Goal: Contribute content: Contribute content

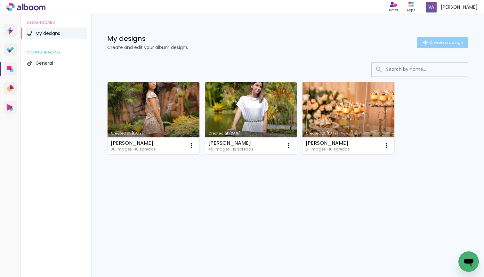
click at [441, 40] on span "Create a design" at bounding box center [446, 42] width 34 height 4
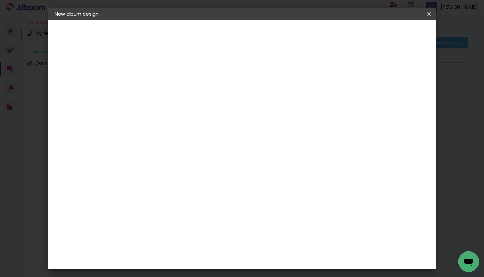
click at [159, 87] on input at bounding box center [159, 86] width 0 height 10
type input "15 años"
type paper-input "15 años"
click at [187, 40] on header "Infos Give your album a title. Next" at bounding box center [159, 44] width 56 height 48
click at [186, 37] on paper-button "Next" at bounding box center [174, 33] width 23 height 11
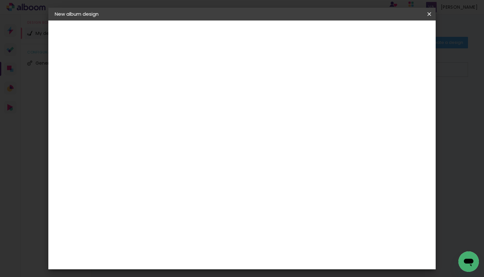
click at [226, 100] on paper-item "Free Size" at bounding box center [206, 97] width 42 height 14
click at [0, 0] on slot "Next" at bounding box center [0, 0] width 0 height 0
type input "3"
type paper-input "3"
click at [163, 73] on input "3" at bounding box center [155, 73] width 22 height 8
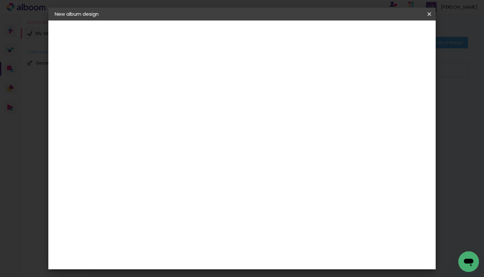
type input "4"
type paper-input "4"
click at [163, 73] on input "4" at bounding box center [155, 73] width 22 height 8
type input "5"
type paper-input "5"
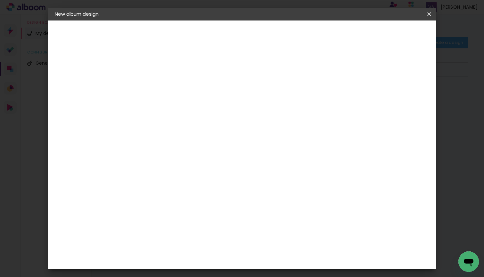
click at [163, 72] on input "5" at bounding box center [155, 73] width 22 height 8
click at [284, 256] on input "60" at bounding box center [279, 255] width 17 height 10
type input "45"
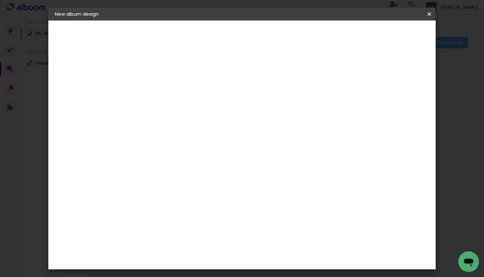
type paper-input "45"
click at [392, 59] on div "mm Show bleed" at bounding box center [270, 35] width 278 height 60
click at [373, 57] on div at bounding box center [370, 58] width 6 height 6
type paper-checkbox "on"
click at [393, 34] on span "Start design" at bounding box center [380, 34] width 27 height 4
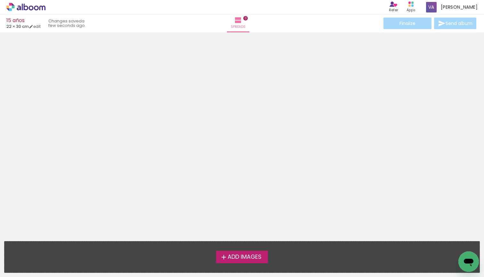
click at [250, 256] on span "Add Images" at bounding box center [244, 257] width 34 height 6
click at [0, 0] on input "file" at bounding box center [0, 0] width 0 height 0
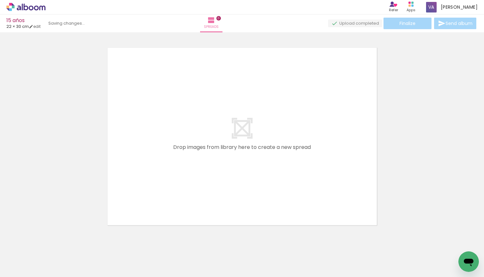
scroll to position [8, 0]
click at [155, 81] on quentale-layouter at bounding box center [241, 135] width 275 height 184
click at [41, 28] on link "edit" at bounding box center [35, 26] width 12 height 5
type input "5"
type input "30"
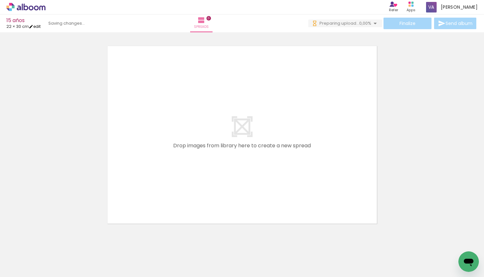
type input "45"
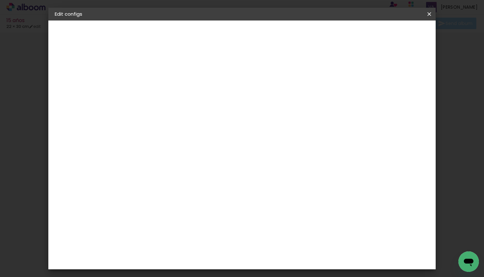
click at [0, 0] on slot "Show bleed" at bounding box center [0, 0] width 0 height 0
type paper-checkbox "on"
click at [351, 36] on span "Save configs" at bounding box center [336, 34] width 29 height 4
click at [351, 34] on span "Save configs" at bounding box center [336, 34] width 29 height 4
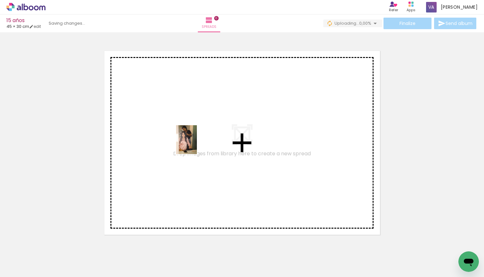
drag, startPoint x: 65, startPoint y: 260, endPoint x: 195, endPoint y: 144, distance: 174.0
click at [195, 144] on quentale-workspace at bounding box center [242, 138] width 484 height 277
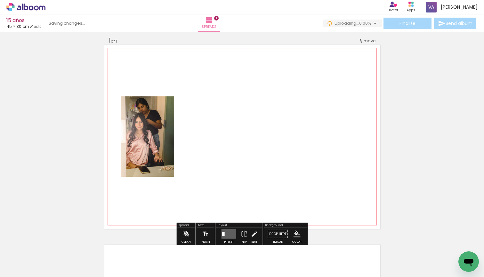
scroll to position [8, 0]
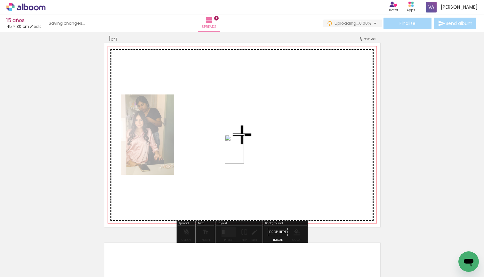
drag, startPoint x: 132, startPoint y: 258, endPoint x: 243, endPoint y: 154, distance: 152.8
click at [243, 154] on quentale-workspace at bounding box center [242, 138] width 484 height 277
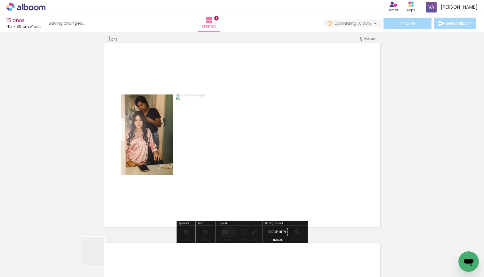
drag, startPoint x: 101, startPoint y: 259, endPoint x: 194, endPoint y: 152, distance: 141.8
click at [194, 152] on quentale-workspace at bounding box center [242, 138] width 484 height 277
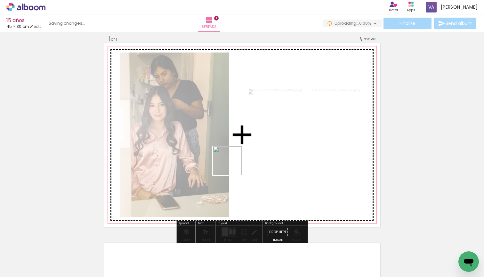
drag, startPoint x: 178, startPoint y: 258, endPoint x: 239, endPoint y: 165, distance: 110.9
click at [239, 165] on quentale-workspace at bounding box center [242, 138] width 484 height 277
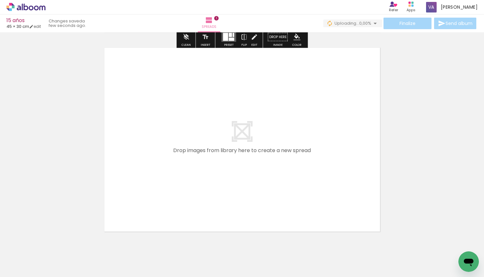
scroll to position [205, 0]
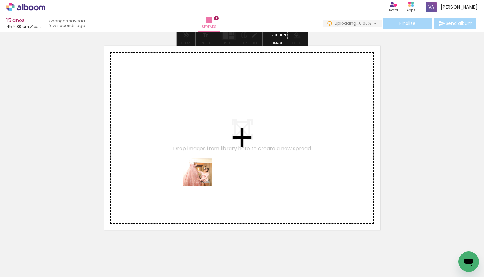
drag, startPoint x: 210, startPoint y: 259, endPoint x: 202, endPoint y: 177, distance: 82.6
click at [202, 177] on quentale-workspace at bounding box center [242, 138] width 484 height 277
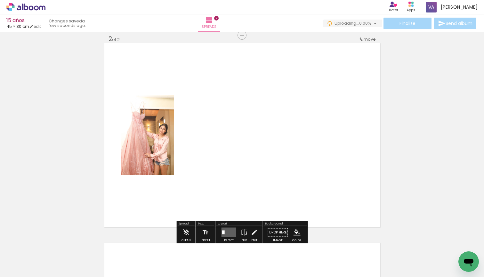
scroll to position [208, 0]
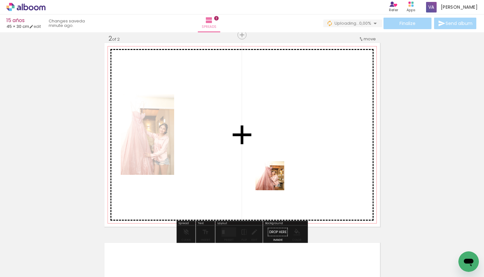
drag, startPoint x: 253, startPoint y: 262, endPoint x: 274, endPoint y: 180, distance: 83.9
click at [274, 180] on quentale-workspace at bounding box center [242, 138] width 484 height 277
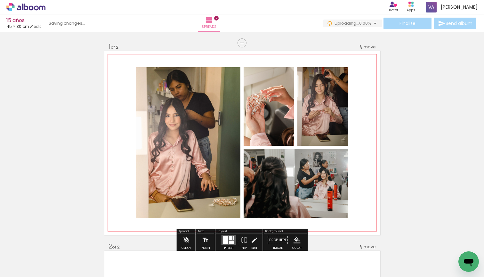
scroll to position [18, 0]
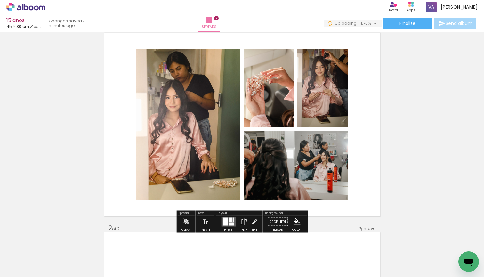
click at [224, 222] on div at bounding box center [225, 222] width 5 height 8
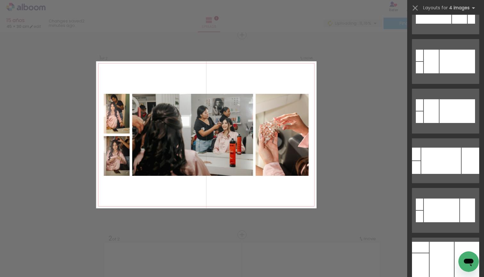
scroll to position [478, 0]
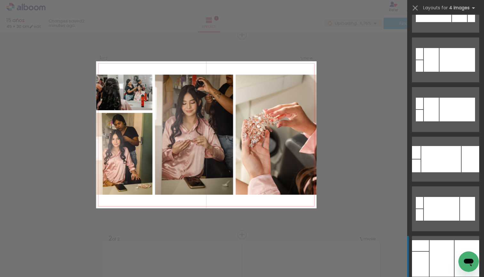
click at [449, 263] on div at bounding box center [441, 258] width 24 height 36
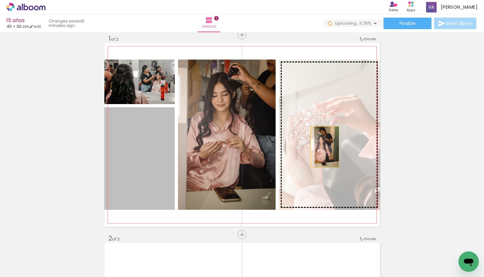
drag, startPoint x: 149, startPoint y: 172, endPoint x: 366, endPoint y: 143, distance: 218.8
click at [0, 0] on slot at bounding box center [0, 0] width 0 height 0
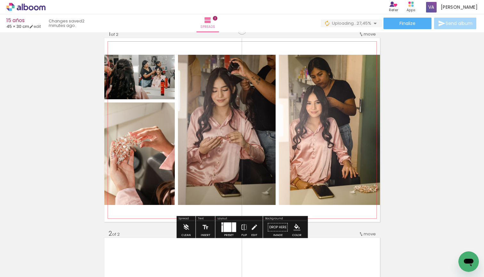
scroll to position [12, 0]
click at [227, 229] on div at bounding box center [228, 228] width 8 height 10
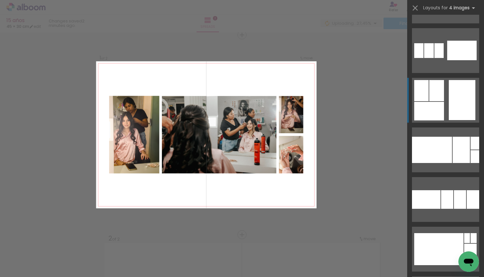
scroll to position [2170, 0]
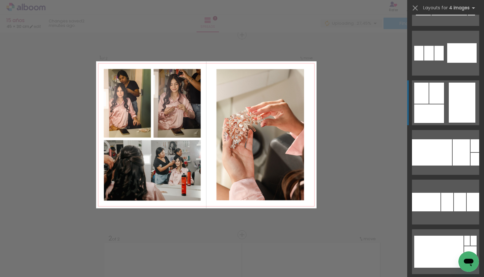
click at [445, 97] on quentale-layouter at bounding box center [445, 102] width 67 height 45
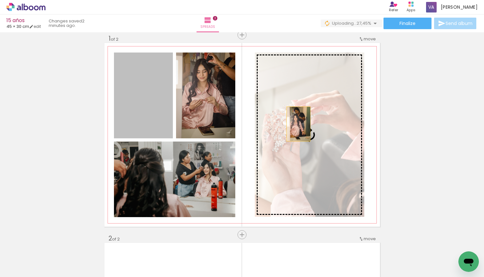
drag, startPoint x: 158, startPoint y: 110, endPoint x: 298, endPoint y: 124, distance: 141.5
click at [0, 0] on slot at bounding box center [0, 0] width 0 height 0
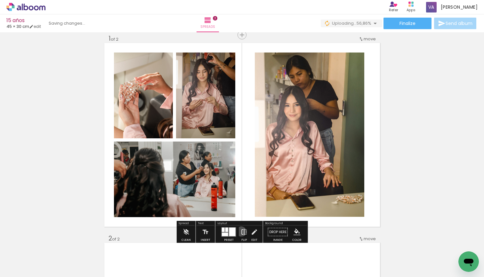
click at [241, 231] on iron-icon at bounding box center [244, 232] width 7 height 13
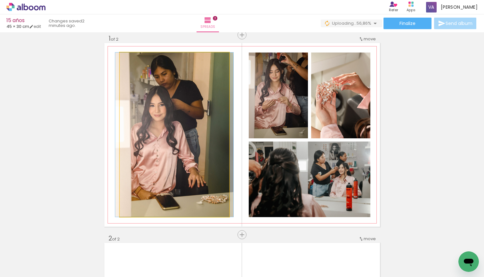
click at [186, 154] on quentale-photo at bounding box center [174, 134] width 109 height 164
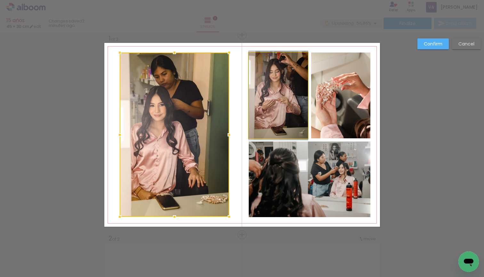
click at [278, 117] on quentale-photo at bounding box center [278, 95] width 59 height 86
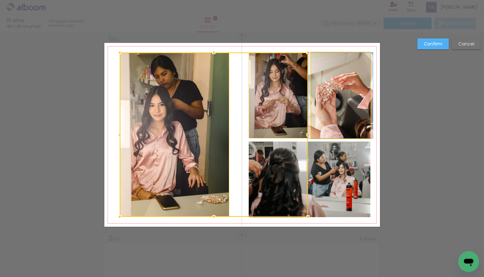
click at [348, 124] on quentale-photo at bounding box center [340, 95] width 59 height 86
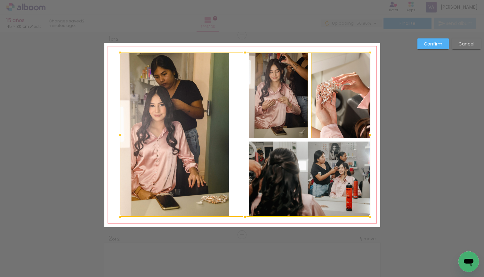
click at [316, 195] on div at bounding box center [245, 134] width 250 height 164
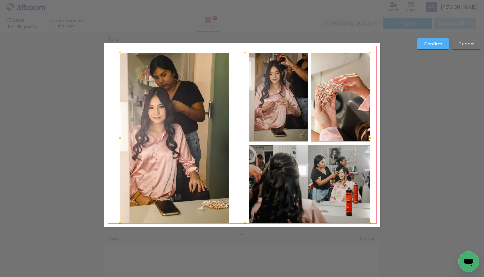
drag, startPoint x: 246, startPoint y: 216, endPoint x: 245, endPoint y: 222, distance: 6.1
click at [245, 222] on div at bounding box center [244, 223] width 13 height 13
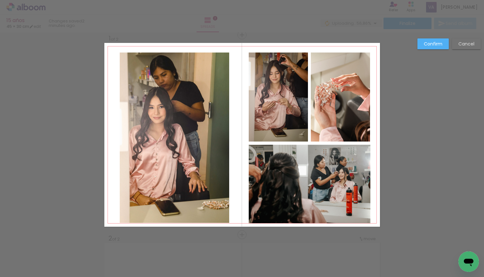
click at [192, 169] on quentale-photo at bounding box center [174, 137] width 109 height 170
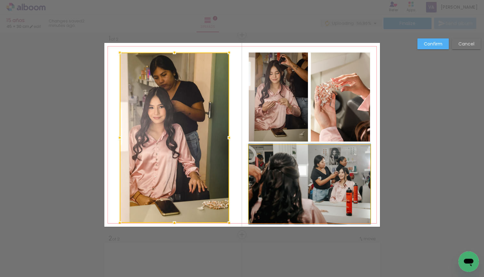
click at [283, 178] on quentale-photo at bounding box center [310, 184] width 122 height 78
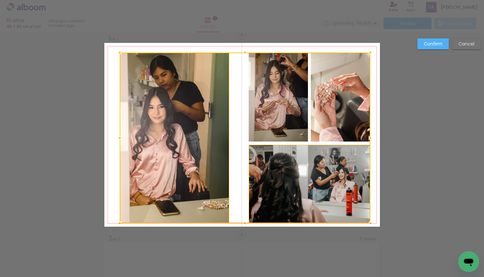
click at [274, 114] on div at bounding box center [245, 137] width 250 height 171
click at [368, 114] on div at bounding box center [245, 137] width 250 height 171
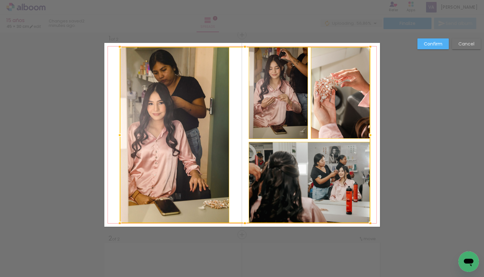
drag, startPoint x: 243, startPoint y: 52, endPoint x: 243, endPoint y: 46, distance: 5.8
click at [243, 46] on div at bounding box center [244, 46] width 13 height 13
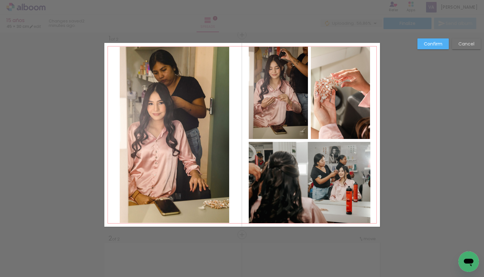
click at [198, 107] on quentale-photo at bounding box center [174, 135] width 109 height 176
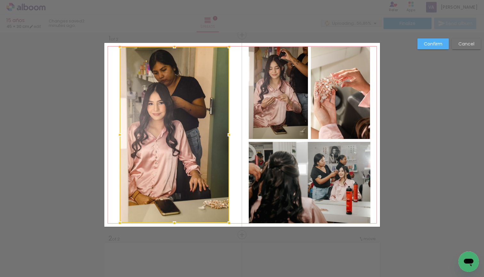
click at [306, 116] on quentale-photo at bounding box center [278, 93] width 59 height 92
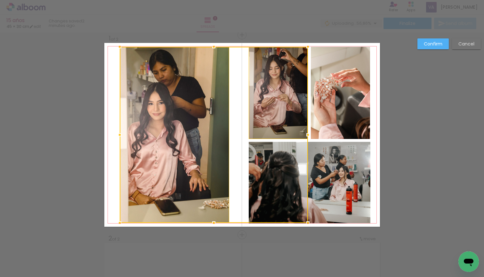
click at [343, 116] on quentale-photo at bounding box center [340, 93] width 59 height 92
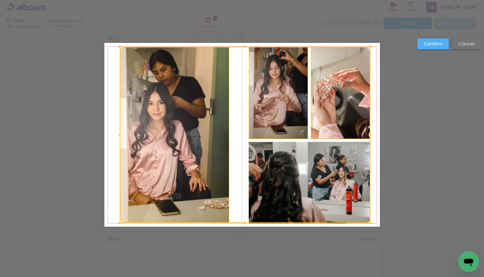
click at [321, 188] on div at bounding box center [245, 135] width 250 height 176
click at [244, 222] on div at bounding box center [244, 223] width 13 height 13
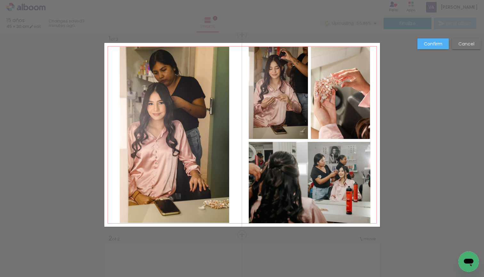
click at [169, 142] on quentale-photo at bounding box center [174, 135] width 109 height 176
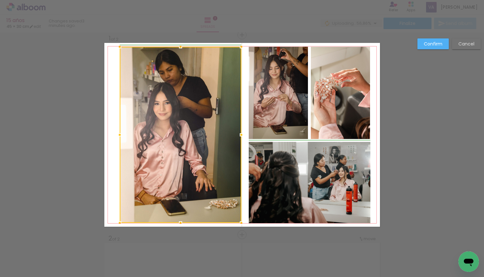
drag, startPoint x: 228, startPoint y: 135, endPoint x: 241, endPoint y: 136, distance: 12.8
click at [241, 136] on div at bounding box center [241, 134] width 13 height 13
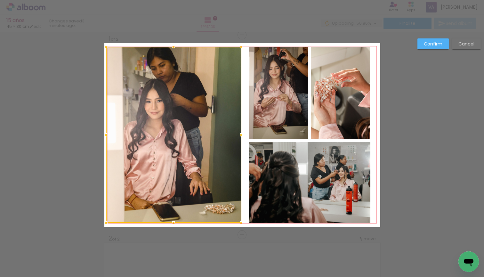
drag, startPoint x: 119, startPoint y: 133, endPoint x: 107, endPoint y: 132, distance: 11.9
click at [107, 132] on div at bounding box center [105, 134] width 13 height 13
click at [178, 134] on div at bounding box center [173, 135] width 135 height 176
click at [305, 115] on quentale-photo at bounding box center [278, 93] width 59 height 92
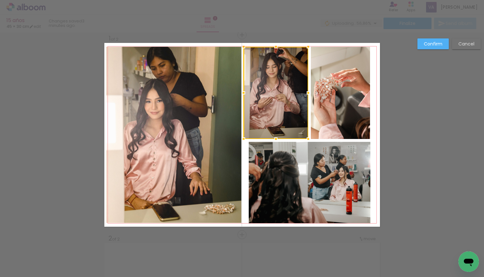
drag, startPoint x: 249, startPoint y: 91, endPoint x: 242, endPoint y: 91, distance: 7.7
click at [242, 91] on div at bounding box center [243, 92] width 13 height 13
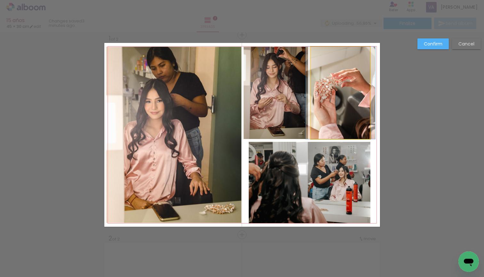
click at [344, 88] on quentale-photo at bounding box center [340, 93] width 59 height 92
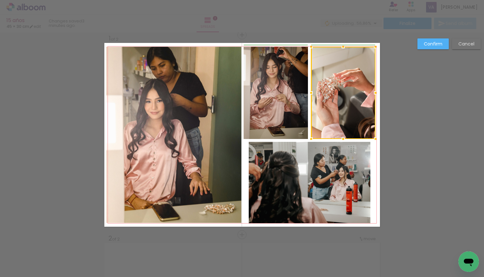
drag, startPoint x: 369, startPoint y: 92, endPoint x: 373, endPoint y: 93, distance: 3.5
click at [373, 93] on div at bounding box center [375, 92] width 13 height 13
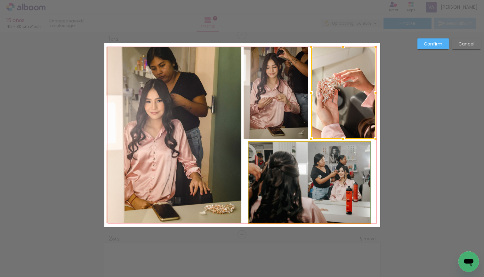
click at [341, 169] on quentale-photo at bounding box center [310, 182] width 122 height 81
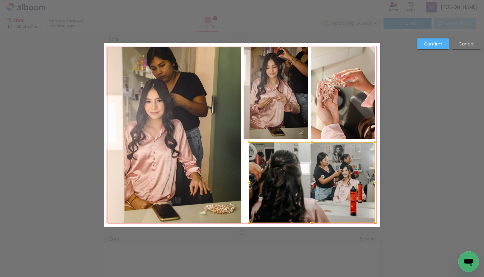
drag, startPoint x: 370, startPoint y: 181, endPoint x: 376, endPoint y: 182, distance: 6.4
click at [376, 182] on div at bounding box center [375, 182] width 13 height 13
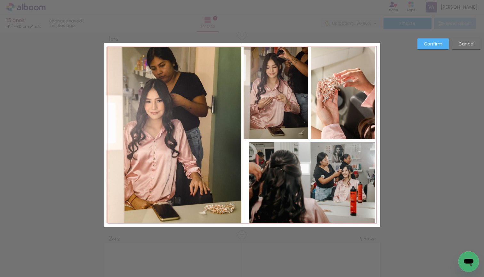
click at [267, 176] on quentale-photo at bounding box center [312, 182] width 127 height 81
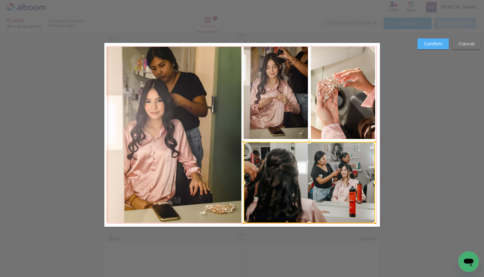
drag, startPoint x: 249, startPoint y: 181, endPoint x: 244, endPoint y: 181, distance: 5.1
click at [244, 181] on div at bounding box center [243, 182] width 13 height 13
click at [428, 48] on paper-button "Confirm" at bounding box center [432, 43] width 31 height 11
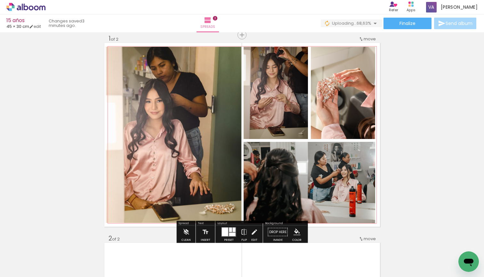
click at [353, 187] on quentale-photo at bounding box center [309, 182] width 132 height 81
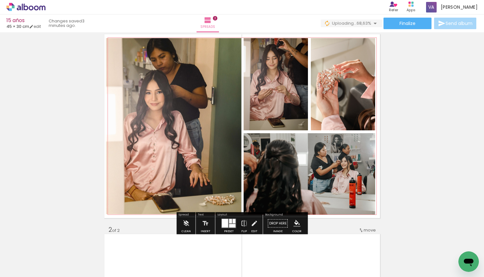
scroll to position [22, 0]
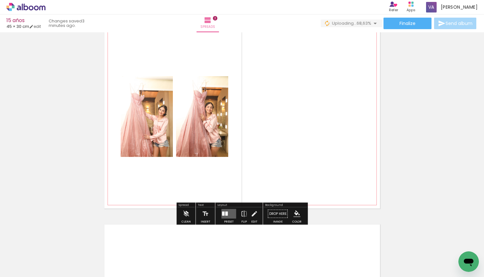
scroll to position [232, 0]
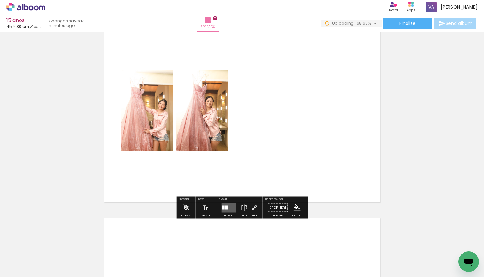
click at [224, 213] on div at bounding box center [228, 207] width 17 height 13
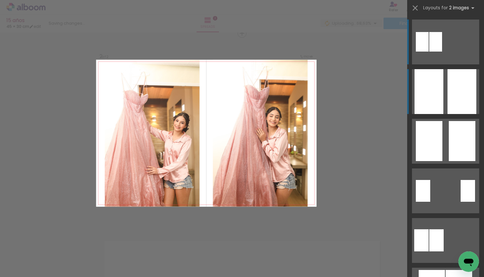
scroll to position [208, 0]
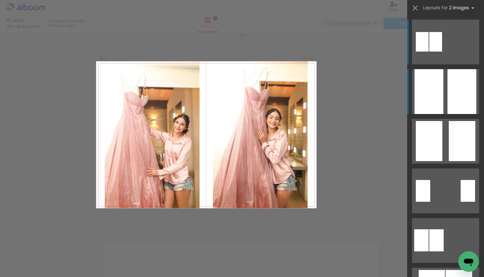
click at [442, 102] on div at bounding box center [428, 91] width 29 height 45
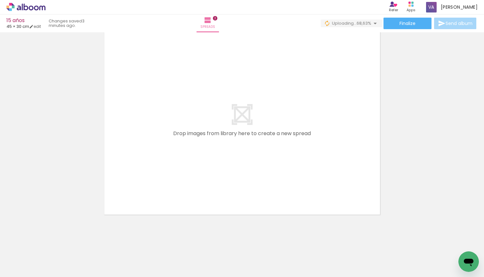
scroll to position [0, 0]
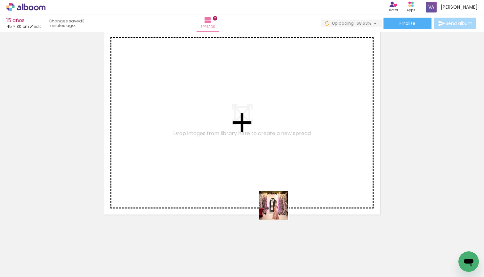
drag, startPoint x: 282, startPoint y: 262, endPoint x: 274, endPoint y: 187, distance: 75.6
click at [274, 187] on quentale-workspace at bounding box center [242, 138] width 484 height 277
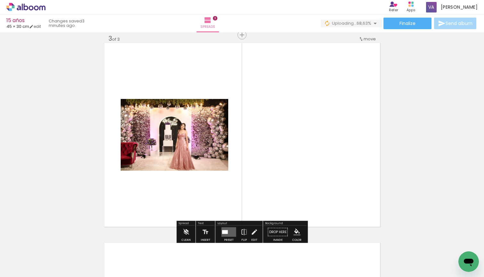
scroll to position [0, 139]
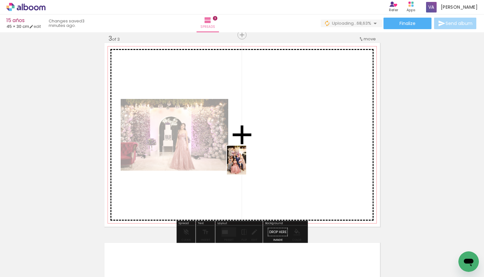
drag, startPoint x: 176, startPoint y: 256, endPoint x: 246, endPoint y: 165, distance: 115.6
click at [246, 165] on quentale-workspace at bounding box center [242, 138] width 484 height 277
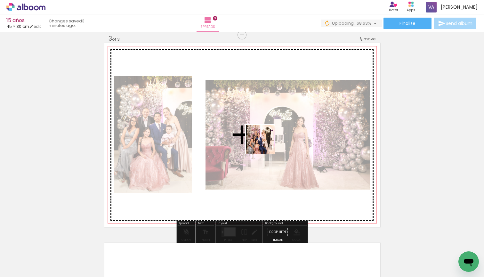
drag, startPoint x: 215, startPoint y: 253, endPoint x: 265, endPoint y: 144, distance: 120.2
click at [265, 144] on quentale-workspace at bounding box center [242, 138] width 484 height 277
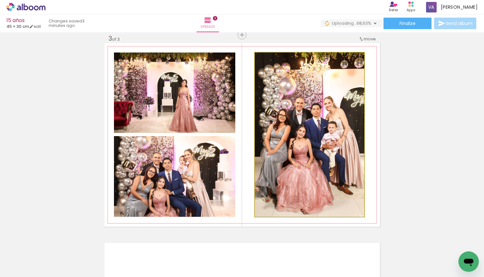
drag, startPoint x: 314, startPoint y: 175, endPoint x: 310, endPoint y: 175, distance: 4.8
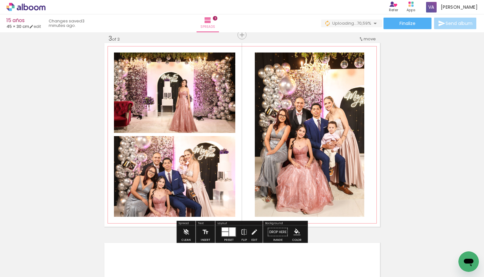
click at [220, 167] on quentale-photo at bounding box center [174, 176] width 121 height 81
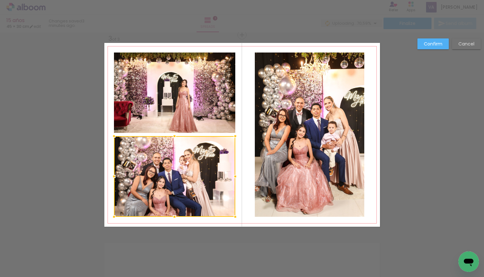
click at [201, 106] on quentale-photo at bounding box center [174, 92] width 121 height 80
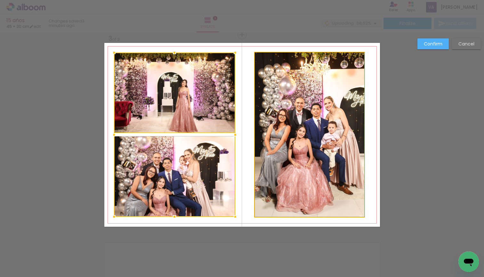
click at [286, 125] on quentale-photo at bounding box center [309, 134] width 109 height 164
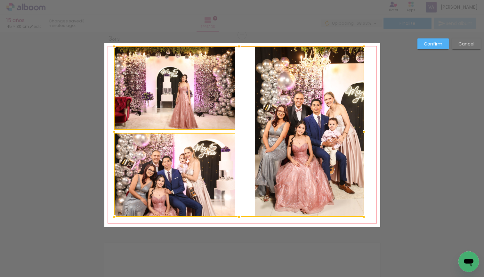
drag, startPoint x: 237, startPoint y: 53, endPoint x: 237, endPoint y: 47, distance: 6.1
click at [237, 47] on div at bounding box center [239, 46] width 13 height 13
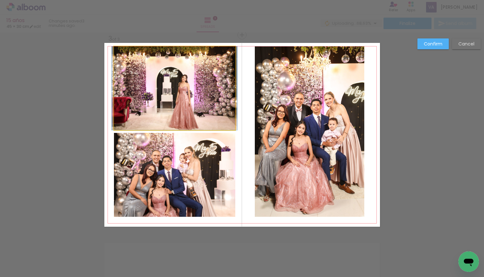
click at [217, 69] on quentale-photo at bounding box center [174, 87] width 121 height 83
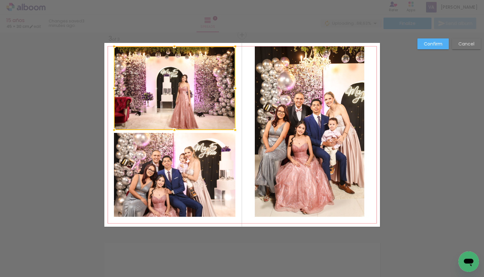
click at [288, 89] on quentale-photo at bounding box center [309, 131] width 109 height 170
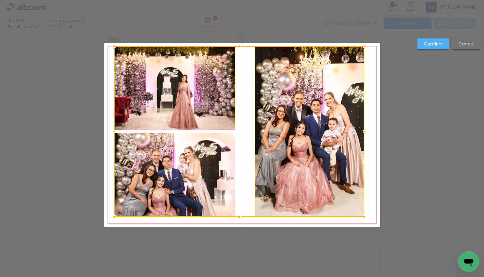
click at [194, 195] on div at bounding box center [239, 131] width 250 height 170
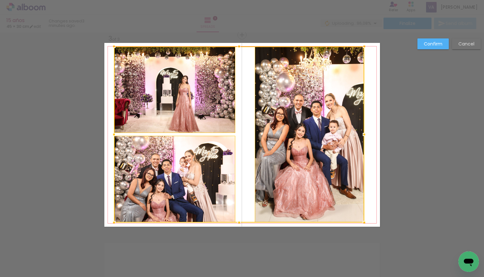
drag, startPoint x: 238, startPoint y: 217, endPoint x: 237, endPoint y: 223, distance: 5.8
click at [237, 223] on div at bounding box center [239, 222] width 13 height 13
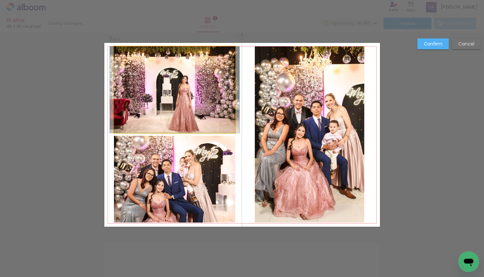
click at [133, 101] on quentale-photo at bounding box center [174, 89] width 121 height 86
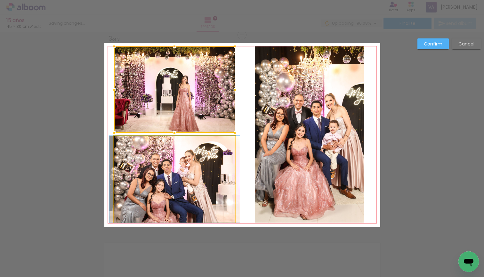
click at [133, 155] on quentale-photo at bounding box center [174, 179] width 121 height 87
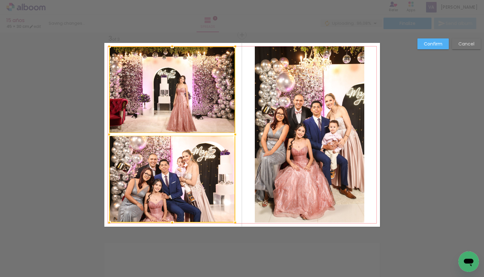
drag, startPoint x: 112, startPoint y: 132, endPoint x: 107, endPoint y: 131, distance: 5.0
click at [107, 131] on div at bounding box center [109, 134] width 13 height 13
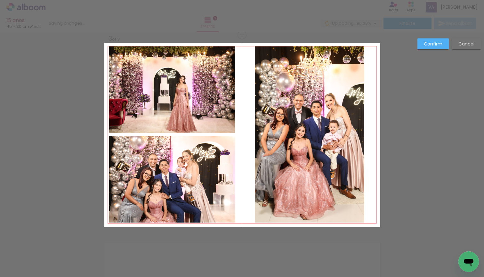
click at [309, 139] on quentale-photo at bounding box center [309, 134] width 109 height 176
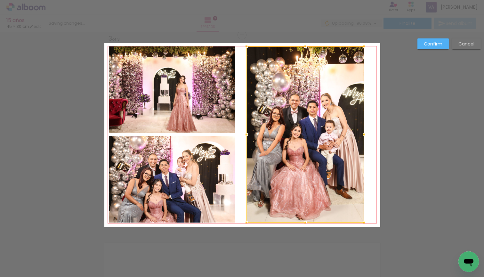
drag, startPoint x: 258, startPoint y: 135, endPoint x: 250, endPoint y: 135, distance: 8.6
click at [250, 135] on div at bounding box center [246, 134] width 13 height 13
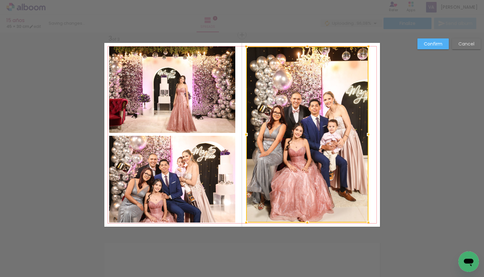
drag, startPoint x: 364, startPoint y: 135, endPoint x: 368, endPoint y: 135, distance: 4.2
click at [368, 135] on div at bounding box center [368, 134] width 13 height 13
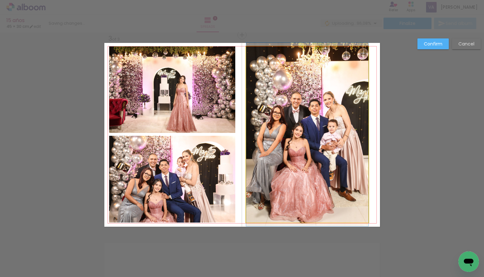
drag, startPoint x: 314, startPoint y: 144, endPoint x: 320, endPoint y: 144, distance: 5.4
click at [320, 144] on div at bounding box center [307, 134] width 122 height 176
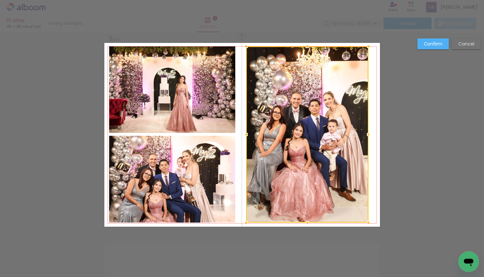
click at [320, 144] on div at bounding box center [307, 134] width 122 height 176
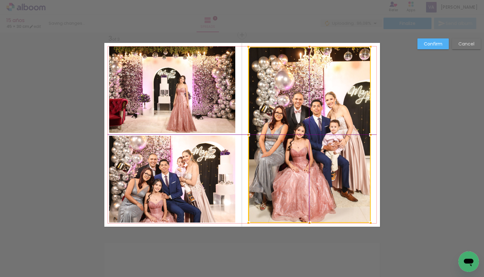
drag, startPoint x: 320, startPoint y: 144, endPoint x: 320, endPoint y: 140, distance: 3.8
click at [320, 140] on div at bounding box center [309, 135] width 122 height 176
click at [418, 45] on paper-button "Confirm" at bounding box center [432, 43] width 31 height 11
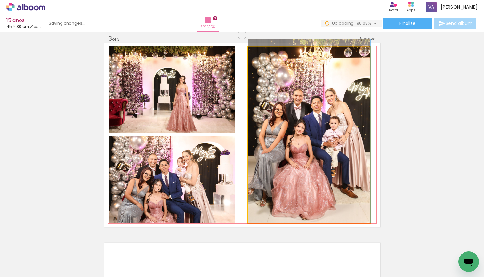
drag, startPoint x: 336, startPoint y: 137, endPoint x: 336, endPoint y: 119, distance: 18.2
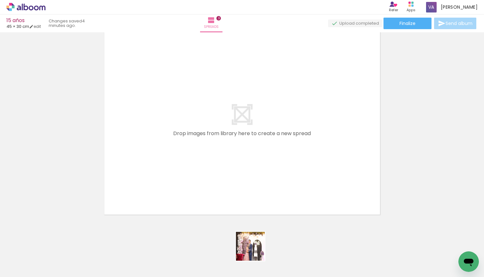
drag, startPoint x: 255, startPoint y: 254, endPoint x: 252, endPoint y: 162, distance: 91.5
click at [252, 162] on quentale-workspace at bounding box center [242, 138] width 484 height 277
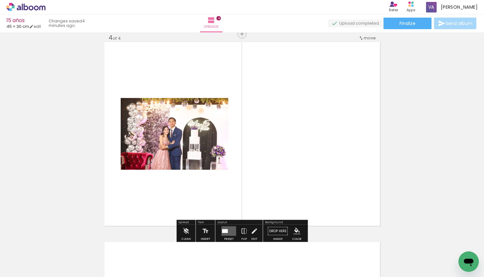
scroll to position [607, 0]
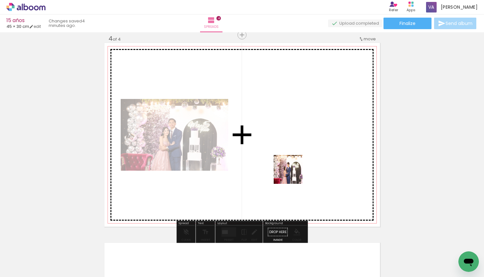
drag, startPoint x: 293, startPoint y: 254, endPoint x: 293, endPoint y: 173, distance: 81.3
click at [293, 173] on quentale-workspace at bounding box center [242, 138] width 484 height 277
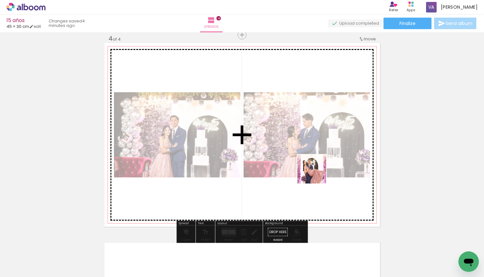
drag, startPoint x: 316, startPoint y: 251, endPoint x: 316, endPoint y: 174, distance: 77.4
click at [316, 174] on quentale-workspace at bounding box center [242, 138] width 484 height 277
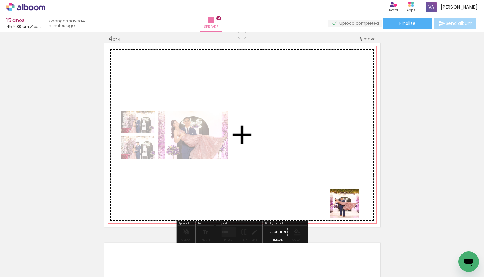
drag, startPoint x: 355, startPoint y: 257, endPoint x: 345, endPoint y: 195, distance: 62.2
click at [345, 195] on quentale-workspace at bounding box center [242, 138] width 484 height 277
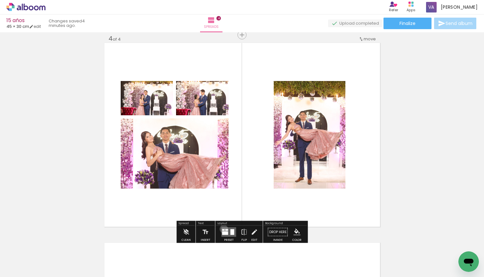
click at [223, 229] on quentale-layouter at bounding box center [228, 232] width 15 height 10
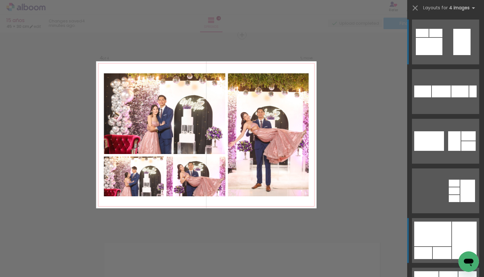
click at [442, 242] on div at bounding box center [432, 233] width 37 height 25
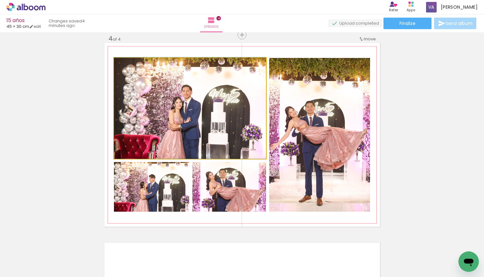
drag, startPoint x: 201, startPoint y: 141, endPoint x: 194, endPoint y: 133, distance: 9.5
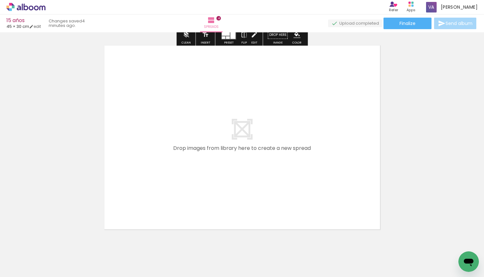
scroll to position [0, 307]
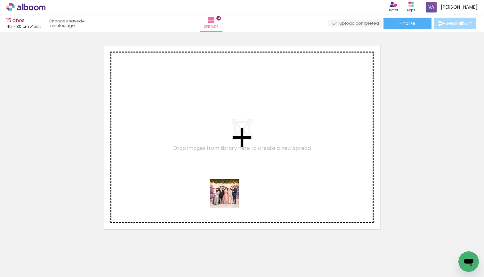
drag, startPoint x: 229, startPoint y: 260, endPoint x: 227, endPoint y: 186, distance: 73.6
click at [227, 186] on quentale-workspace at bounding box center [242, 138] width 484 height 277
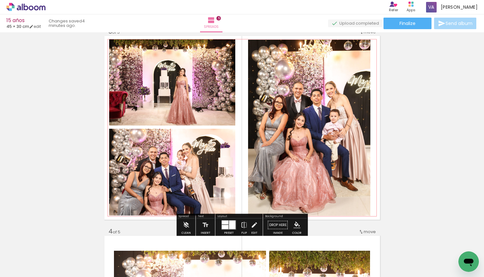
scroll to position [414, 0]
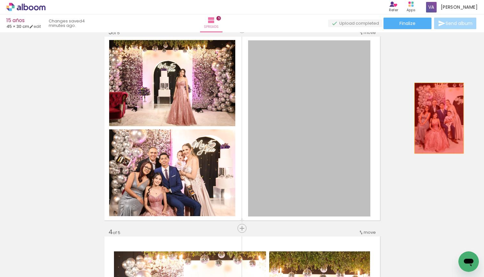
drag, startPoint x: 310, startPoint y: 118, endPoint x: 439, endPoint y: 118, distance: 129.2
click at [439, 118] on div "Add spread 1 of 5 Add spread 2 of 5 Add spread 3 of 5 Add spread 4 of 5 Add spr…" at bounding box center [242, 220] width 484 height 1198
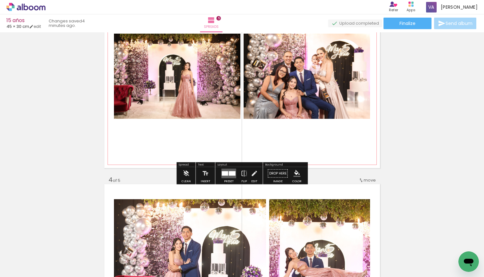
scroll to position [477, 0]
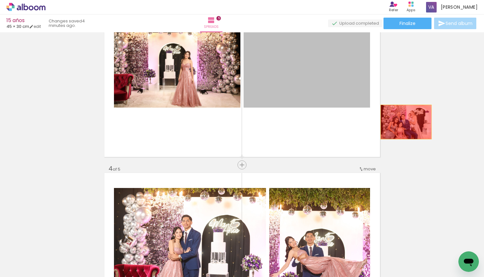
drag, startPoint x: 300, startPoint y: 77, endPoint x: 410, endPoint y: 123, distance: 118.8
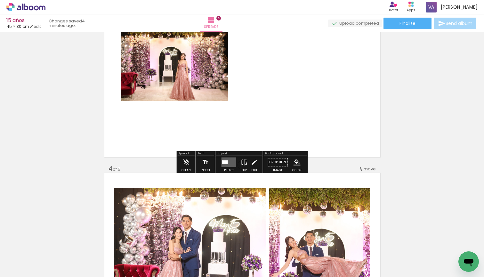
click at [226, 159] on quentale-layouter at bounding box center [228, 162] width 15 height 10
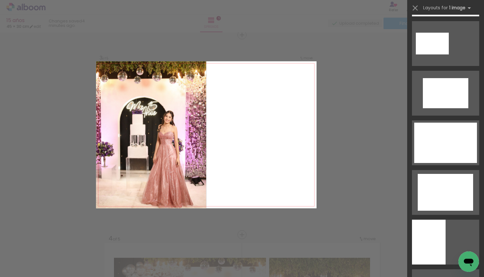
scroll to position [300, 0]
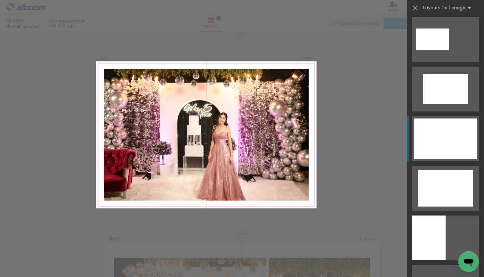
click at [450, 122] on div at bounding box center [445, 138] width 63 height 40
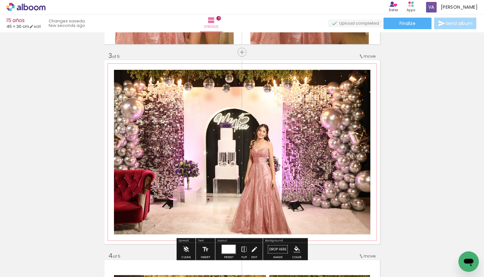
scroll to position [390, 0]
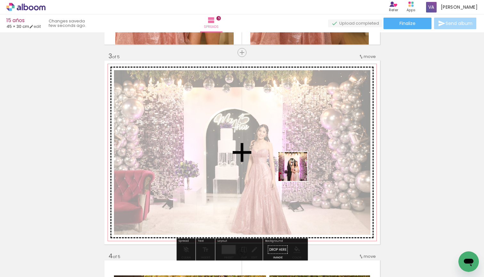
drag, startPoint x: 268, startPoint y: 249, endPoint x: 299, endPoint y: 168, distance: 87.2
click at [299, 168] on quentale-workspace at bounding box center [242, 138] width 484 height 277
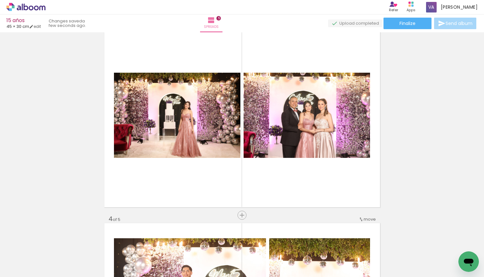
scroll to position [0, 343]
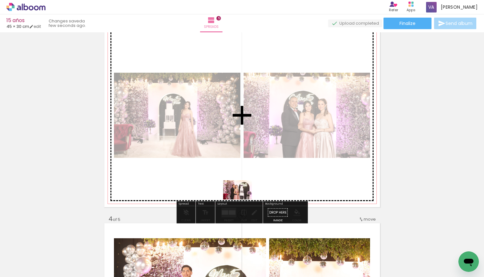
drag, startPoint x: 297, startPoint y: 261, endPoint x: 242, endPoint y: 199, distance: 82.9
click at [242, 199] on quentale-workspace at bounding box center [242, 138] width 484 height 277
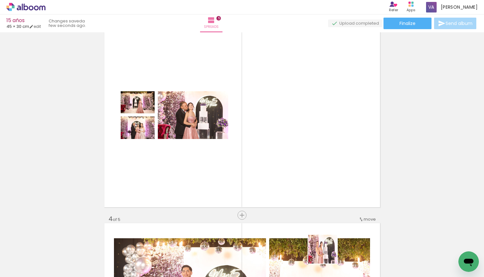
drag, startPoint x: 327, startPoint y: 254, endPoint x: 316, endPoint y: 177, distance: 77.6
click at [316, 177] on quentale-workspace at bounding box center [242, 138] width 484 height 277
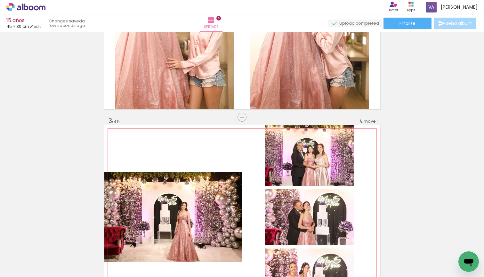
scroll to position [426, 0]
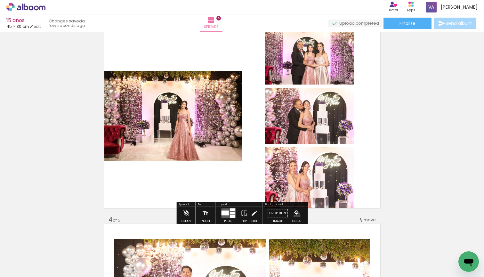
click at [226, 219] on div "Preset" at bounding box center [229, 220] width 10 height 3
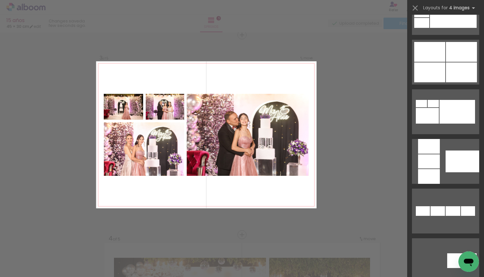
scroll to position [425, 0]
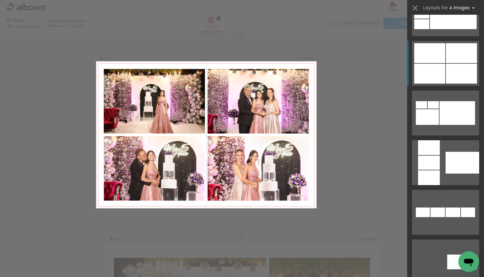
click at [454, 68] on div at bounding box center [461, 74] width 31 height 20
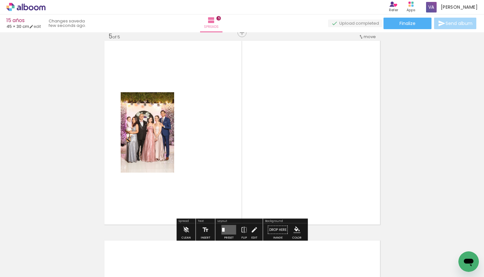
scroll to position [0, 0]
drag, startPoint x: 321, startPoint y: 260, endPoint x: 309, endPoint y: 184, distance: 77.1
click at [309, 184] on quentale-workspace at bounding box center [242, 138] width 484 height 277
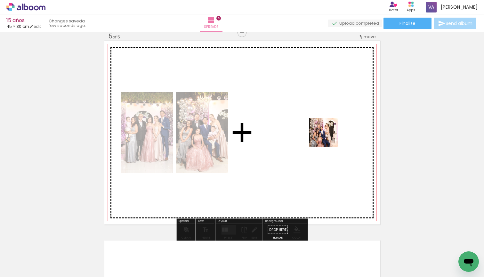
drag, startPoint x: 338, startPoint y: 215, endPoint x: 328, endPoint y: 137, distance: 78.7
click at [328, 137] on quentale-workspace at bounding box center [242, 138] width 484 height 277
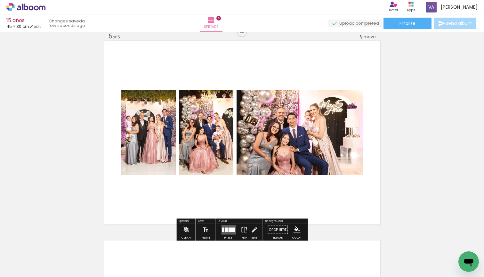
scroll to position [0, 385]
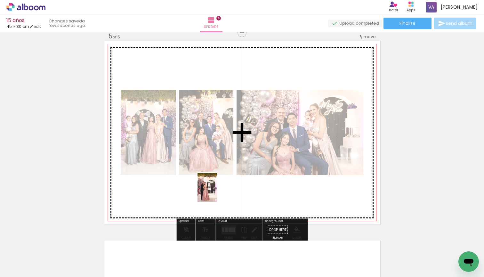
drag, startPoint x: 217, startPoint y: 256, endPoint x: 217, endPoint y: 190, distance: 66.5
click at [217, 190] on quentale-workspace at bounding box center [242, 138] width 484 height 277
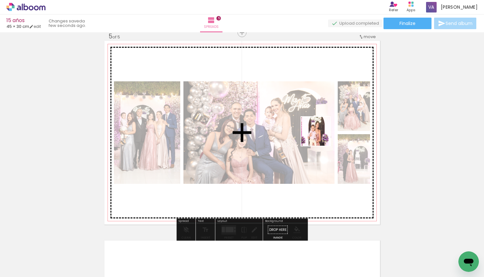
drag, startPoint x: 323, startPoint y: 252, endPoint x: 320, endPoint y: 131, distance: 121.0
click at [320, 131] on quentale-workspace at bounding box center [242, 138] width 484 height 277
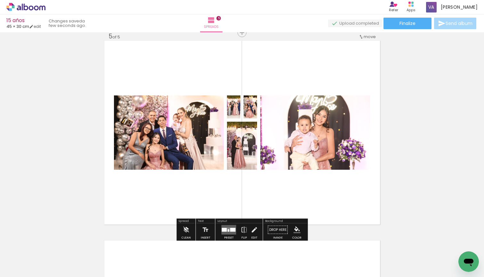
click at [230, 228] on div at bounding box center [232, 230] width 5 height 4
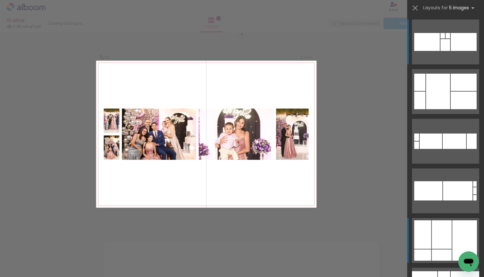
scroll to position [806, 0]
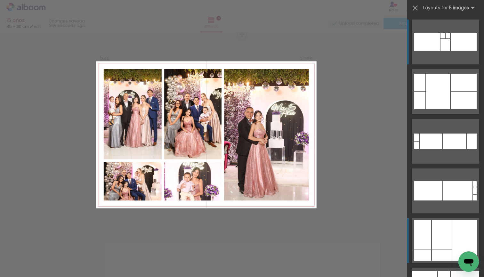
click at [436, 247] on div at bounding box center [442, 234] width 20 height 28
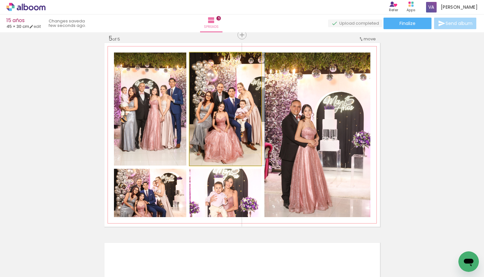
drag, startPoint x: 227, startPoint y: 131, endPoint x: 236, endPoint y: 131, distance: 9.3
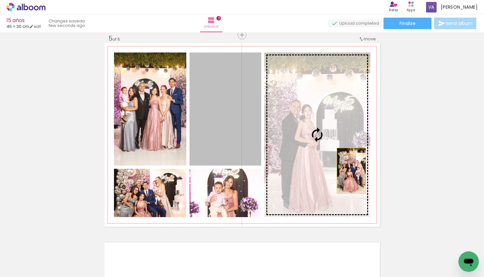
drag, startPoint x: 224, startPoint y: 125, endPoint x: 352, endPoint y: 171, distance: 135.9
click at [0, 0] on slot at bounding box center [0, 0] width 0 height 0
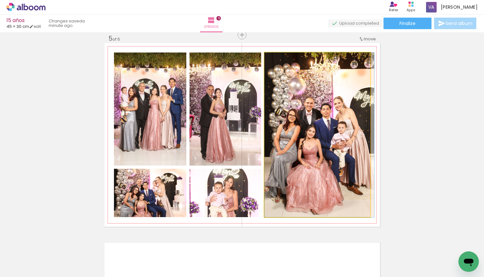
drag, startPoint x: 305, startPoint y: 147, endPoint x: 309, endPoint y: 147, distance: 4.5
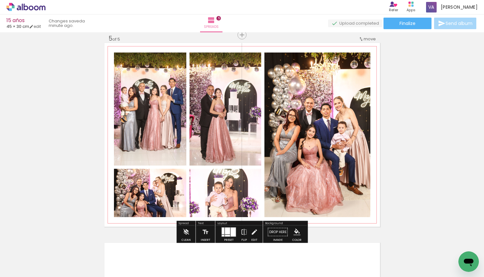
click at [324, 147] on quentale-photo at bounding box center [317, 134] width 106 height 164
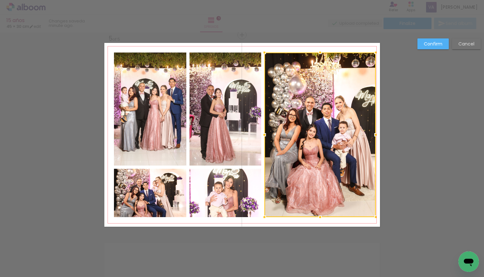
drag, startPoint x: 369, startPoint y: 135, endPoint x: 376, endPoint y: 135, distance: 7.7
click at [376, 135] on div at bounding box center [375, 134] width 13 height 13
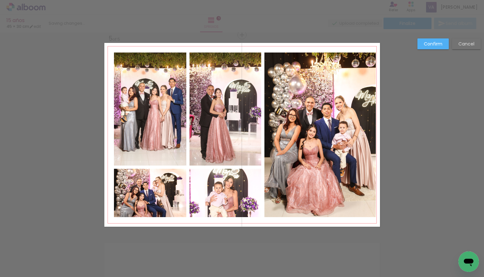
click at [142, 124] on quentale-photo at bounding box center [150, 108] width 72 height 113
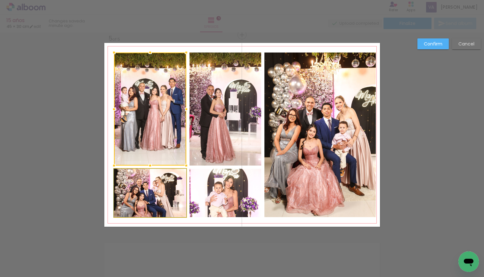
click at [142, 213] on quentale-photo at bounding box center [150, 193] width 72 height 48
click at [210, 201] on quentale-photo at bounding box center [225, 193] width 72 height 48
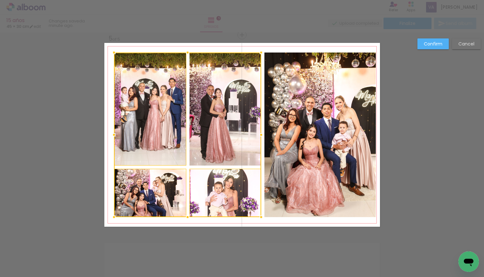
click at [211, 163] on div at bounding box center [187, 134] width 147 height 164
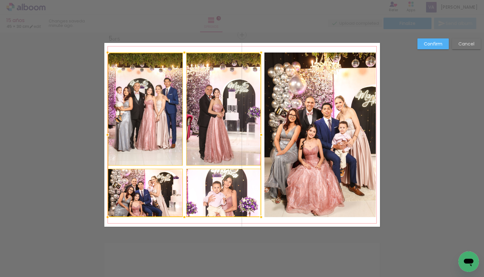
drag, startPoint x: 115, startPoint y: 136, endPoint x: 109, endPoint y: 135, distance: 6.4
click at [109, 135] on div at bounding box center [107, 134] width 13 height 13
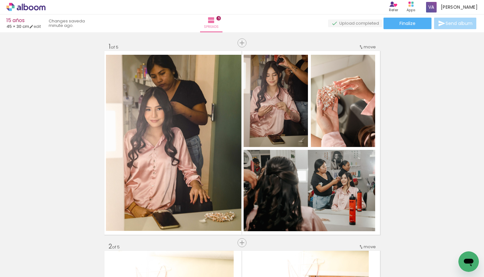
scroll to position [0, 385]
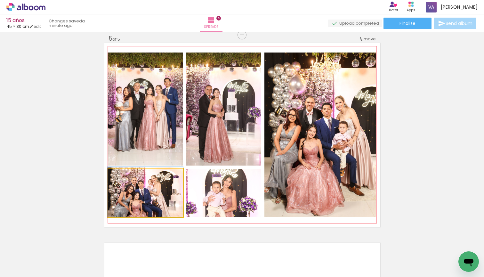
drag, startPoint x: 172, startPoint y: 204, endPoint x: 172, endPoint y: 200, distance: 4.5
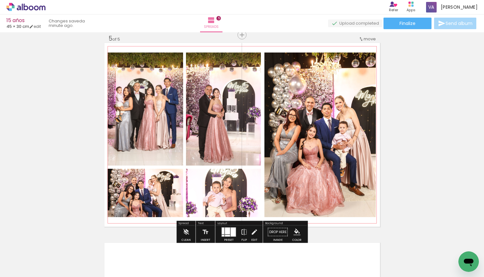
scroll to position [785, 0]
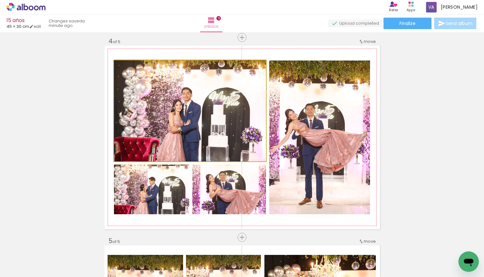
click at [197, 125] on quentale-photo at bounding box center [190, 110] width 152 height 101
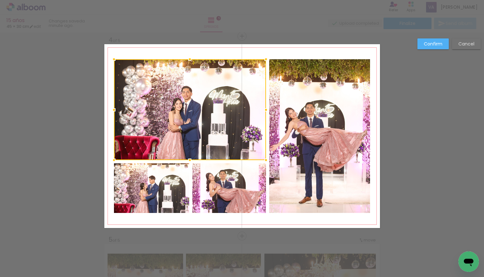
scroll to position [607, 0]
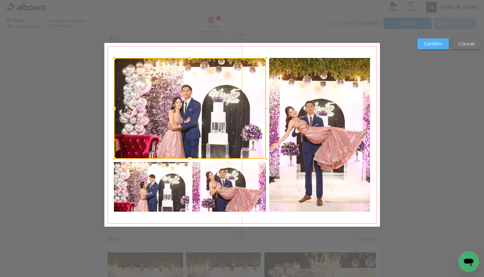
click at [159, 191] on quentale-photo at bounding box center [151, 187] width 75 height 50
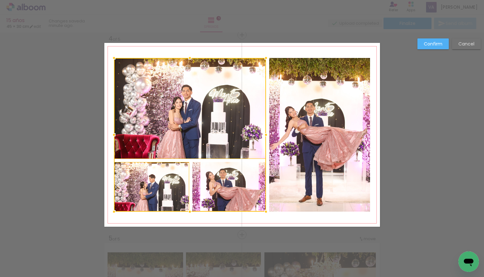
click at [205, 191] on div at bounding box center [190, 135] width 152 height 154
click at [305, 162] on quentale-photo at bounding box center [319, 135] width 101 height 154
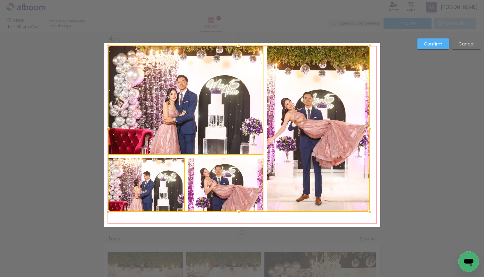
drag, startPoint x: 115, startPoint y: 55, endPoint x: 109, endPoint y: 44, distance: 12.5
click at [109, 44] on div at bounding box center [107, 45] width 13 height 13
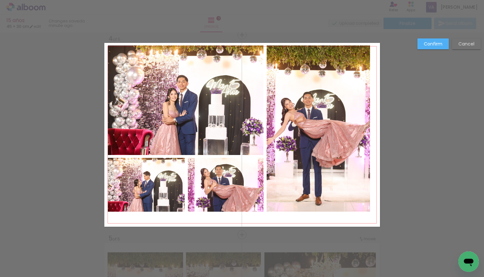
click at [139, 103] on quentale-photo at bounding box center [186, 99] width 156 height 109
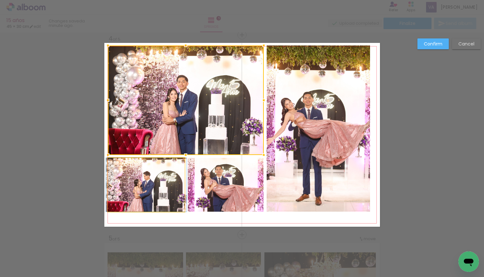
click at [140, 183] on quentale-photo at bounding box center [146, 185] width 77 height 54
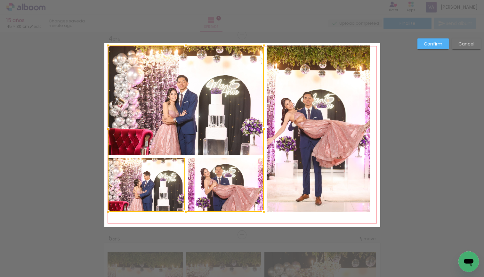
click at [209, 193] on div at bounding box center [186, 128] width 156 height 166
click at [299, 179] on quentale-photo at bounding box center [317, 128] width 103 height 166
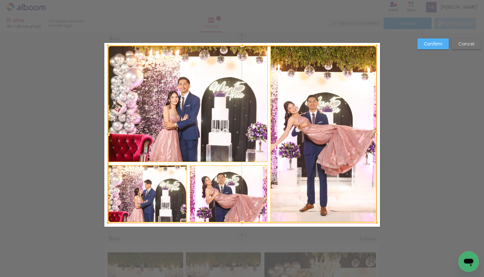
drag, startPoint x: 368, startPoint y: 211, endPoint x: 375, endPoint y: 220, distance: 11.5
click at [375, 220] on div at bounding box center [376, 222] width 13 height 13
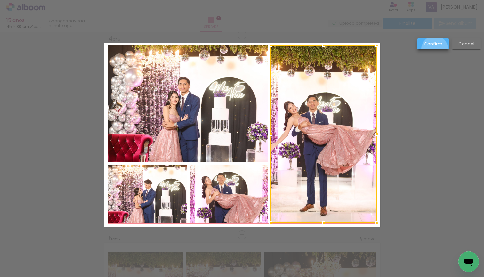
click at [435, 49] on paper-button "Confirm" at bounding box center [432, 43] width 31 height 11
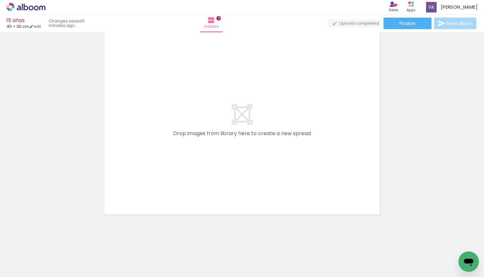
scroll to position [0, 488]
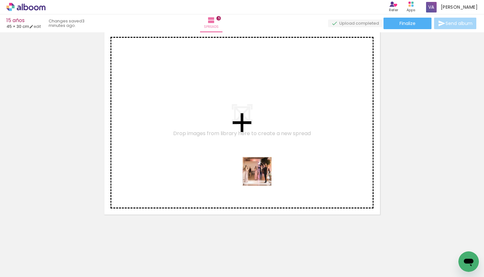
drag, startPoint x: 265, startPoint y: 261, endPoint x: 258, endPoint y: 171, distance: 89.8
click at [258, 171] on quentale-workspace at bounding box center [242, 138] width 484 height 277
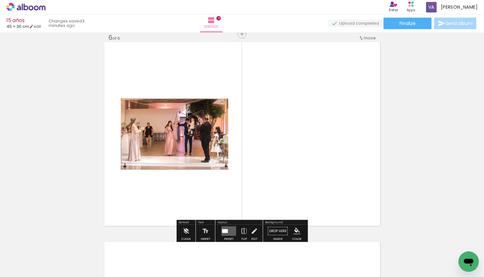
scroll to position [1006, 0]
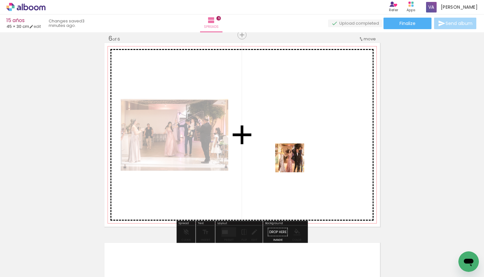
drag, startPoint x: 294, startPoint y: 256, endPoint x: 294, endPoint y: 162, distance: 94.7
click at [294, 162] on quentale-workspace at bounding box center [242, 138] width 484 height 277
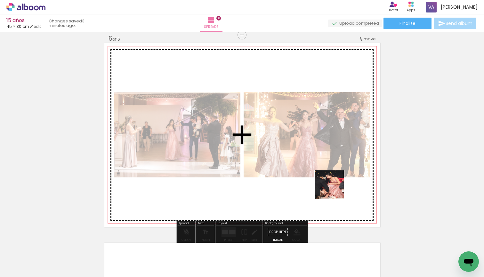
drag, startPoint x: 334, startPoint y: 262, endPoint x: 334, endPoint y: 172, distance: 89.6
click at [334, 172] on quentale-workspace at bounding box center [242, 138] width 484 height 277
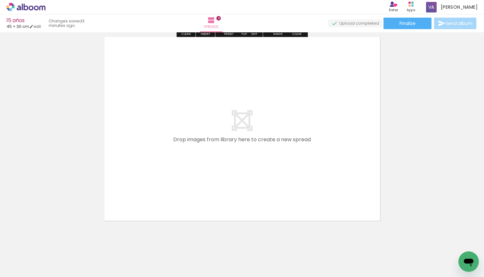
scroll to position [1215, 0]
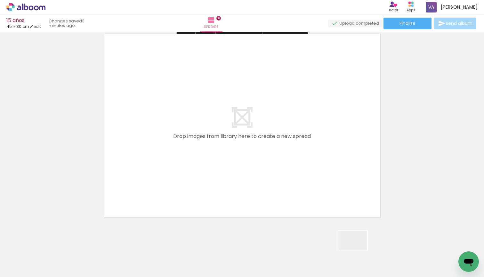
drag, startPoint x: 361, startPoint y: 252, endPoint x: 281, endPoint y: 191, distance: 101.8
click at [281, 191] on quentale-workspace at bounding box center [242, 138] width 484 height 277
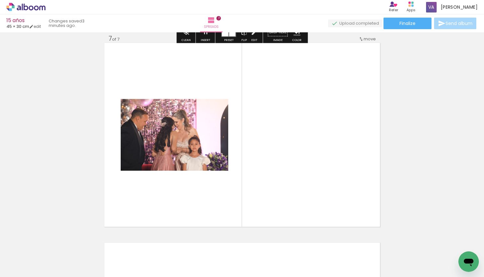
scroll to position [0, 608]
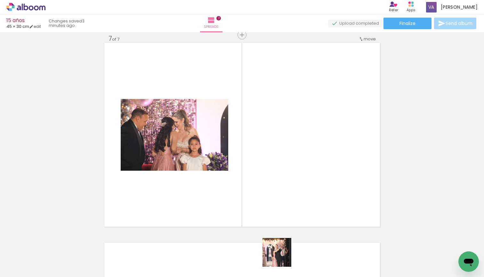
drag, startPoint x: 282, startPoint y: 258, endPoint x: 296, endPoint y: 159, distance: 100.2
click at [296, 159] on quentale-workspace at bounding box center [242, 138] width 484 height 277
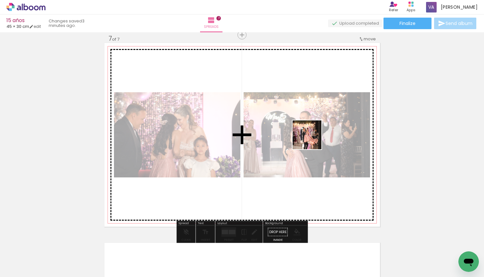
drag, startPoint x: 312, startPoint y: 251, endPoint x: 312, endPoint y: 139, distance: 111.6
click at [312, 139] on quentale-workspace at bounding box center [242, 138] width 484 height 277
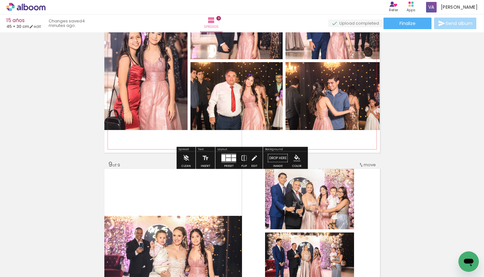
scroll to position [1478, 0]
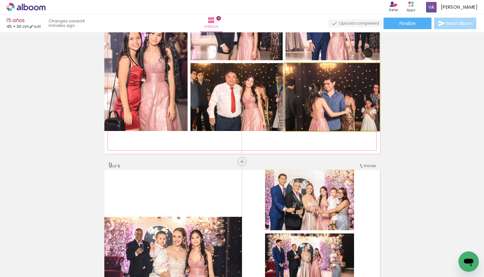
drag, startPoint x: 337, startPoint y: 97, endPoint x: 307, endPoint y: 97, distance: 29.7
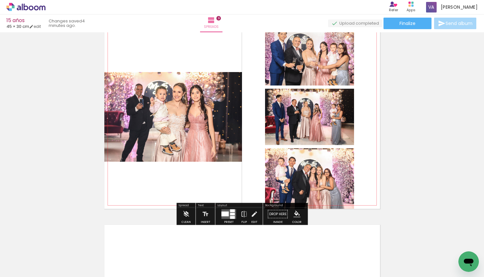
scroll to position [1637, 0]
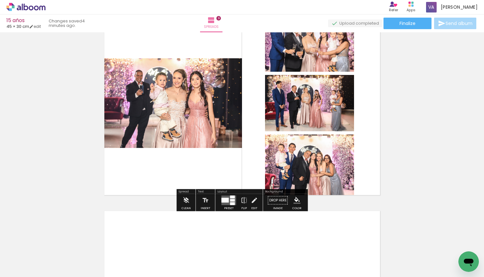
click at [224, 199] on div at bounding box center [224, 200] width 7 height 5
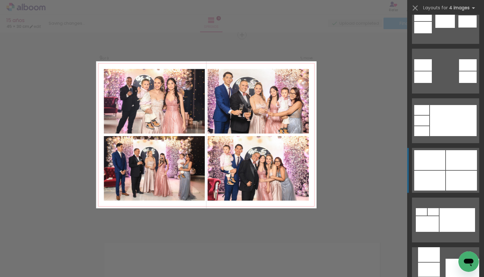
scroll to position [322, 0]
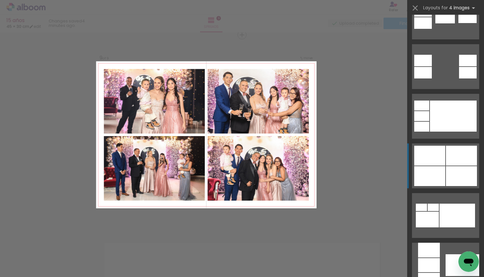
click at [435, 169] on div at bounding box center [429, 176] width 31 height 20
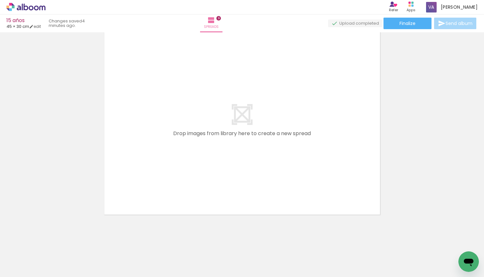
scroll to position [0, 1170]
drag, startPoint x: 150, startPoint y: 263, endPoint x: 187, endPoint y: 171, distance: 99.3
click at [187, 171] on quentale-workspace at bounding box center [242, 138] width 484 height 277
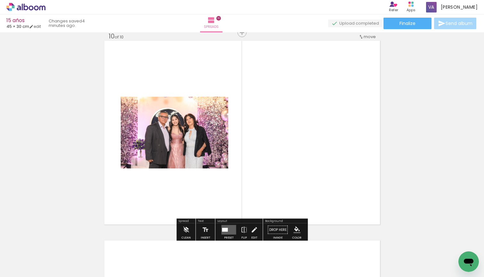
scroll to position [1804, 0]
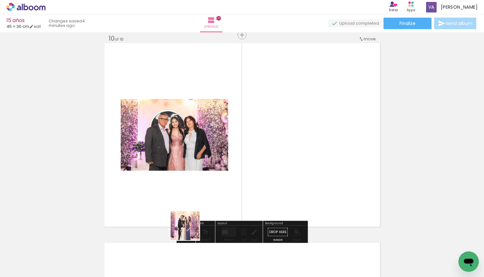
drag, startPoint x: 187, startPoint y: 245, endPoint x: 239, endPoint y: 131, distance: 124.7
click at [239, 131] on quentale-workspace at bounding box center [242, 138] width 484 height 277
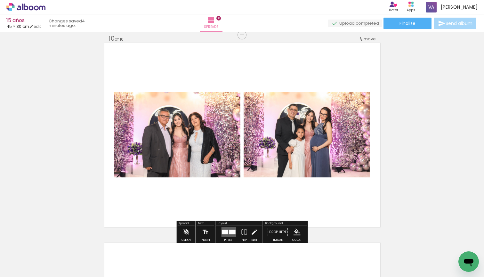
drag, startPoint x: 225, startPoint y: 262, endPoint x: 231, endPoint y: 172, distance: 89.7
click at [231, 172] on quentale-workspace at bounding box center [242, 138] width 484 height 277
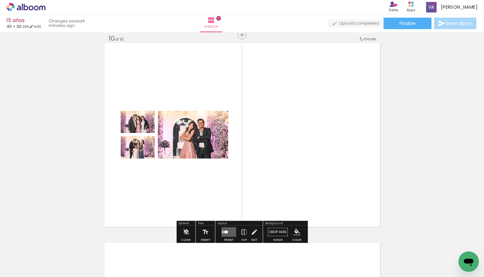
click at [254, 264] on div at bounding box center [249, 255] width 21 height 32
click at [226, 229] on quentale-layouter at bounding box center [228, 232] width 15 height 10
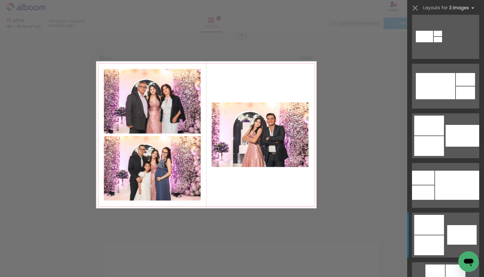
scroll to position [402, 0]
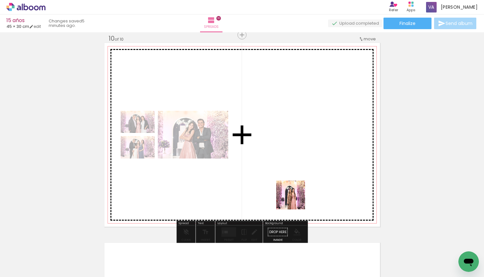
drag, startPoint x: 295, startPoint y: 256, endPoint x: 295, endPoint y: 167, distance: 88.9
click at [295, 167] on quentale-workspace at bounding box center [242, 138] width 484 height 277
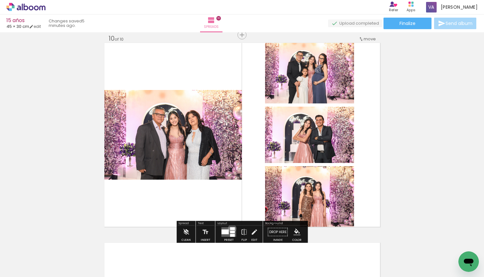
click at [231, 228] on div at bounding box center [232, 228] width 5 height 3
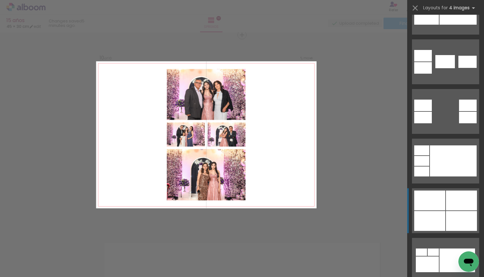
scroll to position [287, 0]
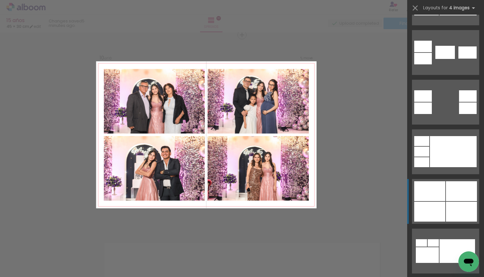
click at [438, 208] on div at bounding box center [429, 212] width 31 height 20
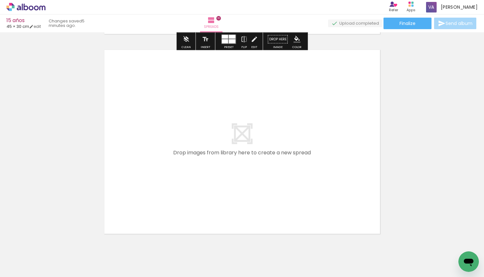
drag, startPoint x: 261, startPoint y: 259, endPoint x: 253, endPoint y: 211, distance: 49.0
click at [253, 211] on quentale-workspace at bounding box center [242, 138] width 484 height 277
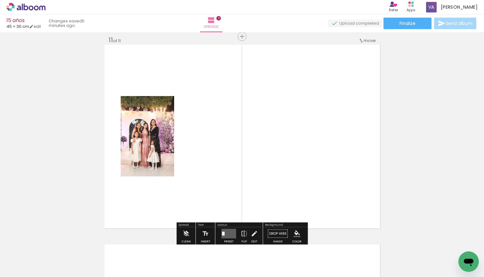
scroll to position [2004, 0]
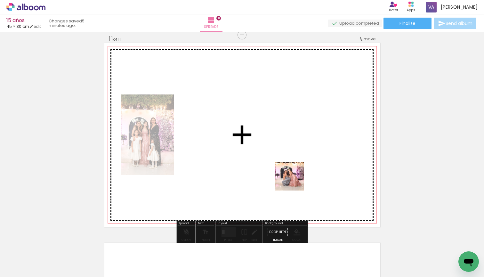
drag, startPoint x: 330, startPoint y: 263, endPoint x: 294, endPoint y: 180, distance: 90.0
click at [294, 180] on quentale-workspace at bounding box center [242, 138] width 484 height 277
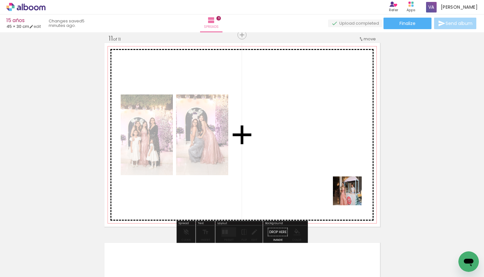
drag, startPoint x: 363, startPoint y: 235, endPoint x: 345, endPoint y: 187, distance: 51.6
click at [345, 187] on quentale-workspace at bounding box center [242, 138] width 484 height 277
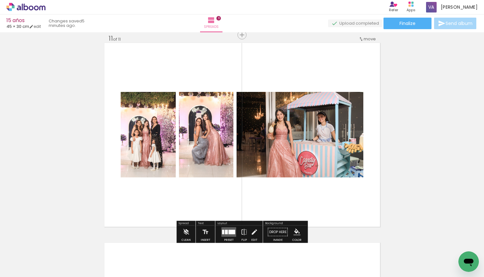
scroll to position [0, 1272]
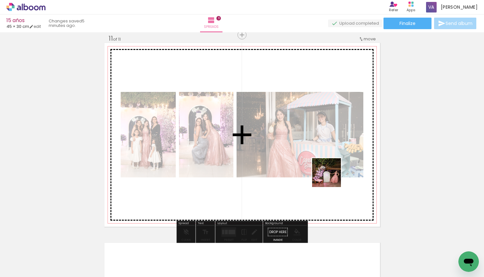
drag, startPoint x: 299, startPoint y: 258, endPoint x: 333, endPoint y: 170, distance: 94.5
click at [333, 170] on quentale-workspace at bounding box center [242, 138] width 484 height 277
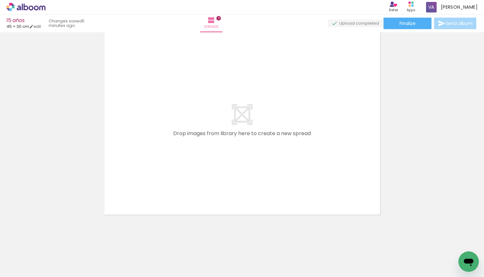
scroll to position [0, 0]
drag, startPoint x: 211, startPoint y: 265, endPoint x: 211, endPoint y: 193, distance: 72.0
click at [211, 193] on quentale-workspace at bounding box center [242, 138] width 484 height 277
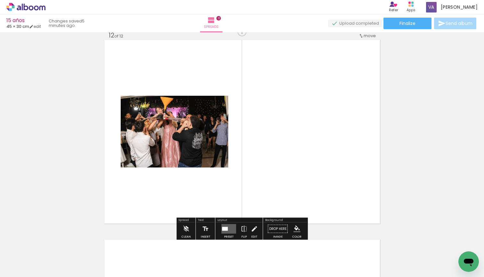
scroll to position [2204, 0]
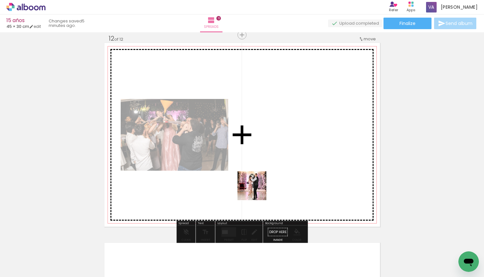
drag, startPoint x: 257, startPoint y: 259, endPoint x: 257, endPoint y: 190, distance: 68.8
click at [257, 190] on quentale-workspace at bounding box center [242, 138] width 484 height 277
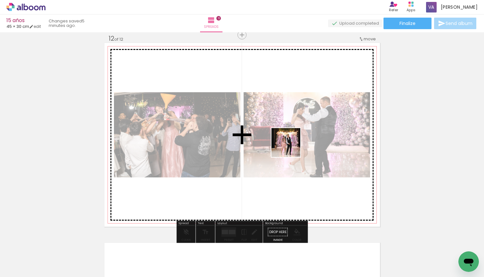
drag, startPoint x: 289, startPoint y: 262, endPoint x: 290, endPoint y: 141, distance: 121.2
click at [290, 141] on quentale-workspace at bounding box center [242, 138] width 484 height 277
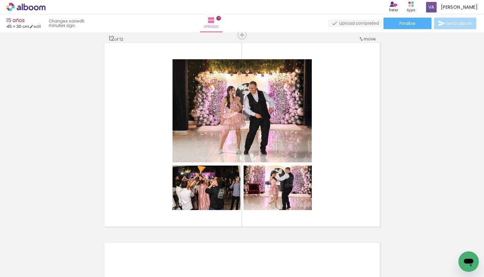
drag, startPoint x: 329, startPoint y: 261, endPoint x: 329, endPoint y: 171, distance: 89.9
click at [329, 171] on quentale-workspace at bounding box center [242, 138] width 484 height 277
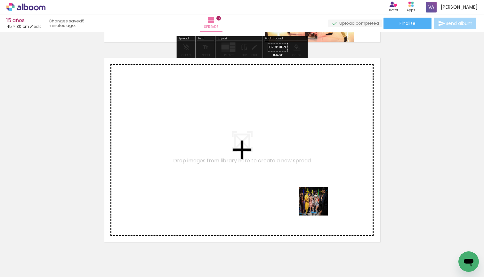
drag, startPoint x: 366, startPoint y: 257, endPoint x: 318, endPoint y: 206, distance: 70.1
click at [318, 206] on quentale-workspace at bounding box center [242, 138] width 484 height 277
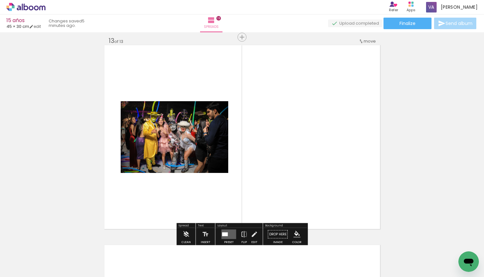
scroll to position [2403, 0]
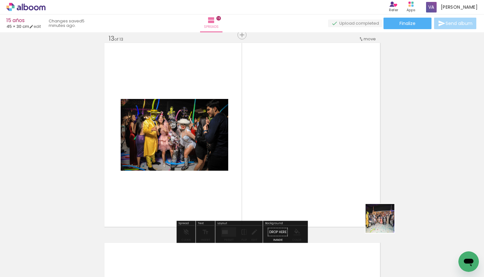
drag, startPoint x: 402, startPoint y: 254, endPoint x: 344, endPoint y: 169, distance: 103.0
click at [344, 169] on quentale-workspace at bounding box center [242, 138] width 484 height 277
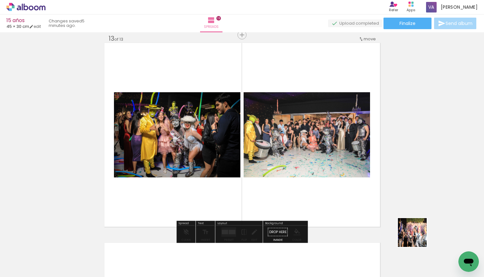
drag, startPoint x: 433, startPoint y: 255, endPoint x: 354, endPoint y: 181, distance: 108.4
click at [354, 181] on quentale-workspace at bounding box center [242, 138] width 484 height 277
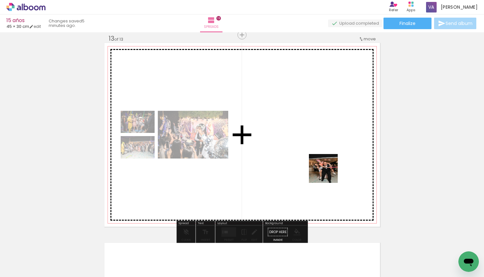
drag, startPoint x: 460, startPoint y: 249, endPoint x: 328, endPoint y: 173, distance: 152.2
click at [328, 173] on quentale-workspace at bounding box center [242, 138] width 484 height 277
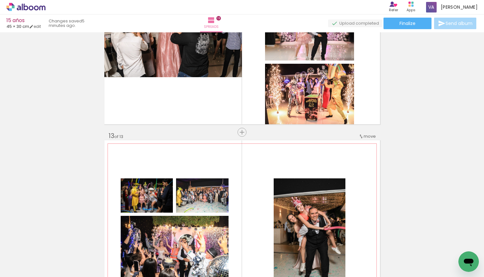
scroll to position [2304, 0]
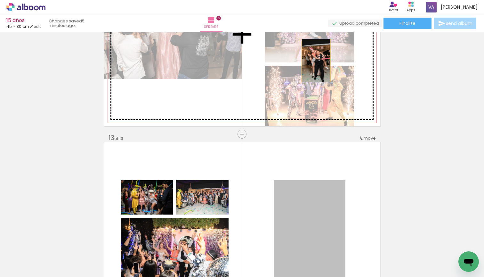
drag, startPoint x: 323, startPoint y: 202, endPoint x: 314, endPoint y: 58, distance: 144.8
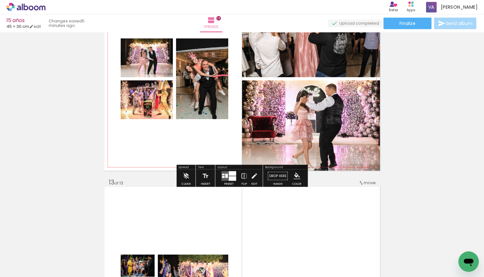
scroll to position [2253, 0]
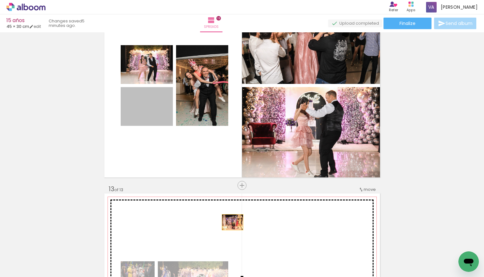
drag, startPoint x: 165, startPoint y: 113, endPoint x: 232, endPoint y: 222, distance: 127.9
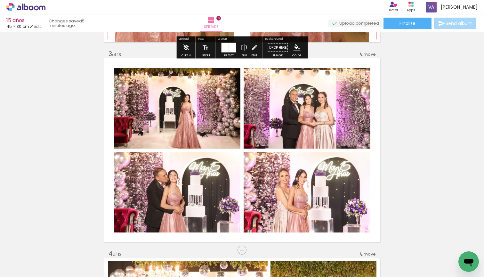
scroll to position [400, 0]
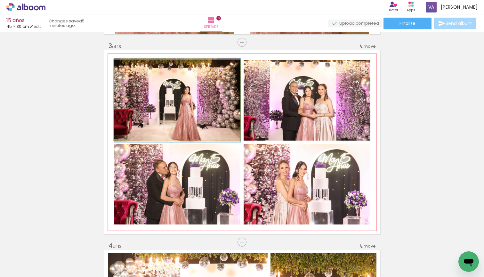
click at [152, 93] on quentale-photo at bounding box center [177, 100] width 126 height 81
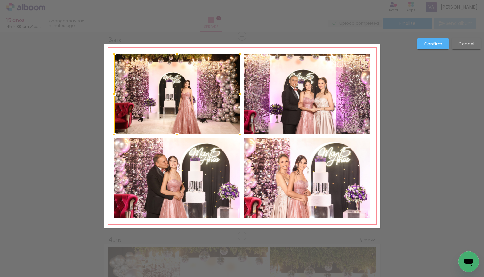
click at [166, 161] on quentale-photo at bounding box center [177, 178] width 126 height 81
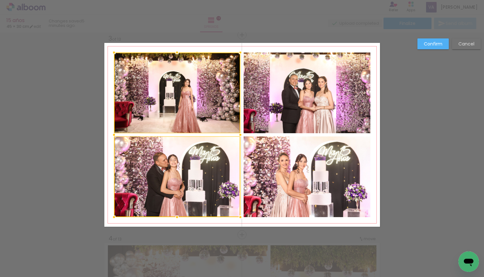
click at [277, 168] on quentale-photo at bounding box center [306, 176] width 127 height 81
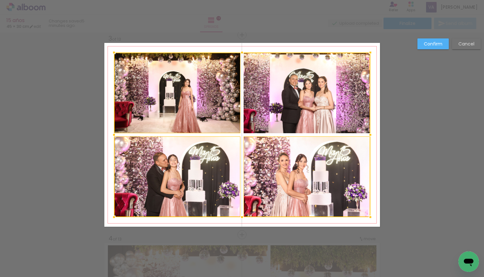
click at [291, 81] on div at bounding box center [242, 134] width 256 height 164
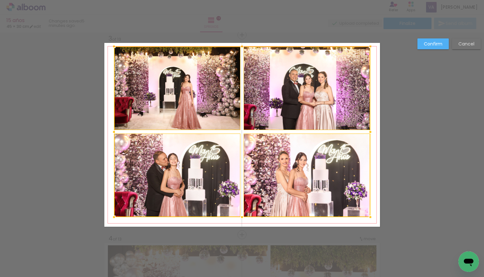
drag, startPoint x: 241, startPoint y: 52, endPoint x: 241, endPoint y: 46, distance: 6.1
click at [241, 46] on div at bounding box center [241, 46] width 13 height 13
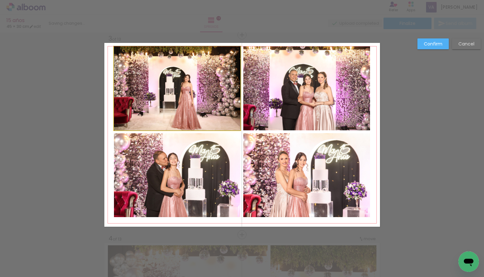
click at [216, 81] on quentale-photo at bounding box center [177, 88] width 126 height 84
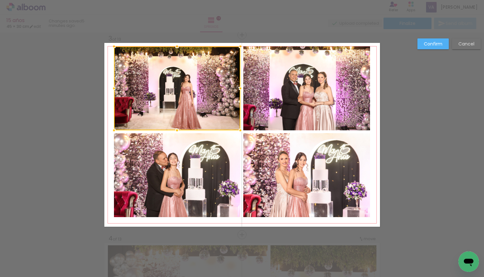
click at [292, 92] on quentale-photo at bounding box center [306, 88] width 127 height 84
click at [275, 158] on quentale-photo at bounding box center [306, 175] width 127 height 84
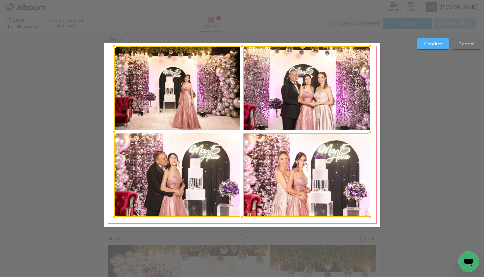
click at [216, 158] on div at bounding box center [242, 131] width 256 height 171
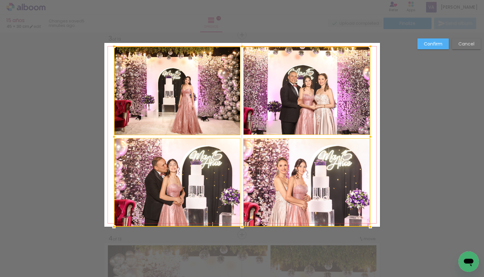
drag, startPoint x: 241, startPoint y: 217, endPoint x: 241, endPoint y: 223, distance: 6.4
click at [241, 223] on div at bounding box center [241, 226] width 13 height 13
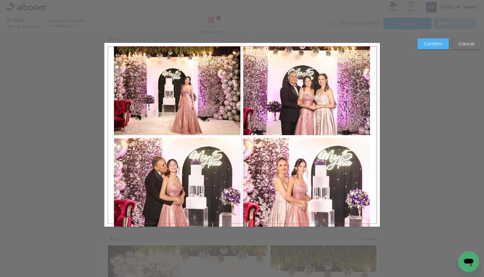
click at [202, 95] on quentale-photo at bounding box center [177, 90] width 126 height 89
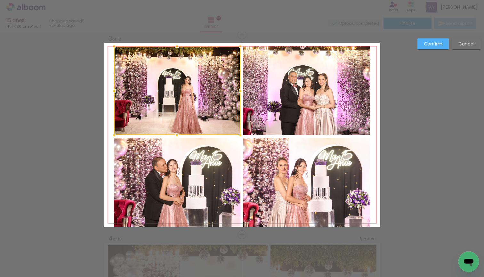
click at [202, 203] on quentale-photo at bounding box center [177, 182] width 126 height 89
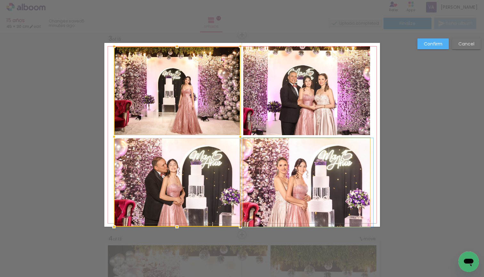
click at [279, 203] on quentale-photo at bounding box center [306, 182] width 127 height 89
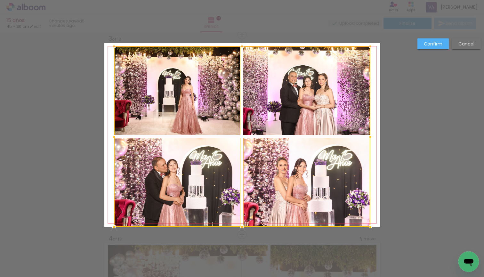
click at [280, 123] on div at bounding box center [242, 136] width 256 height 180
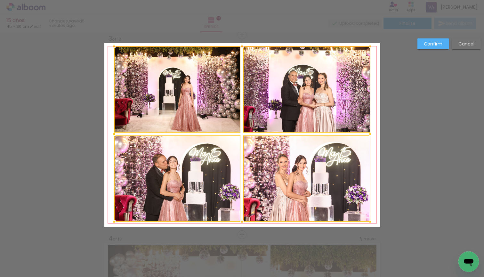
click at [243, 225] on div at bounding box center [241, 221] width 13 height 13
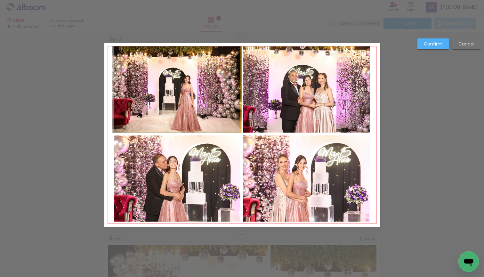
click at [211, 115] on quentale-photo at bounding box center [177, 89] width 126 height 86
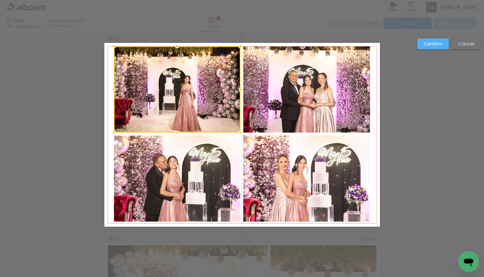
click at [211, 173] on quentale-photo at bounding box center [177, 178] width 126 height 86
click at [293, 173] on quentale-photo at bounding box center [306, 178] width 127 height 86
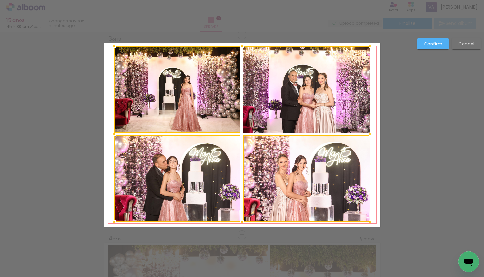
click at [293, 108] on div at bounding box center [242, 133] width 256 height 175
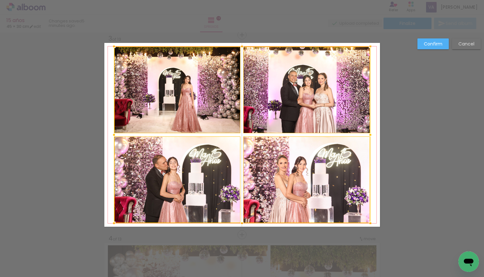
click at [242, 223] on div at bounding box center [241, 223] width 13 height 13
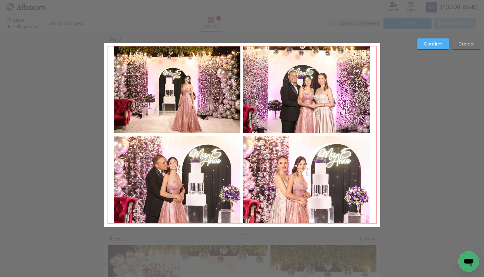
click at [304, 115] on quentale-photo at bounding box center [306, 89] width 127 height 87
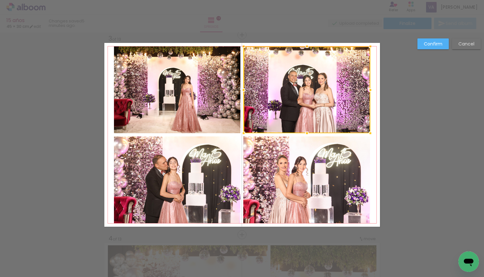
click at [304, 158] on quentale-photo at bounding box center [306, 179] width 127 height 87
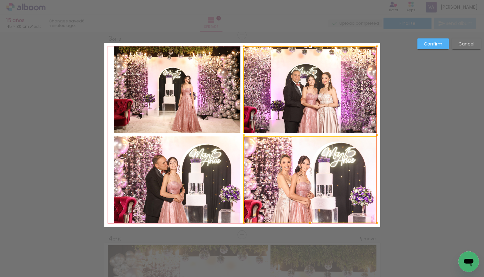
drag, startPoint x: 369, startPoint y: 135, endPoint x: 376, endPoint y: 135, distance: 6.7
click at [376, 135] on div at bounding box center [376, 134] width 13 height 13
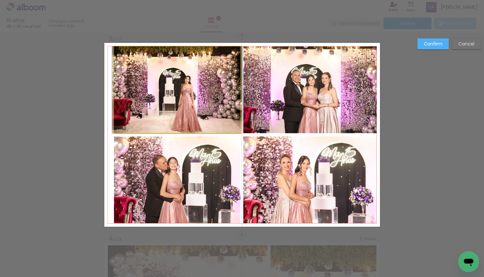
click at [218, 108] on quentale-photo at bounding box center [177, 89] width 126 height 87
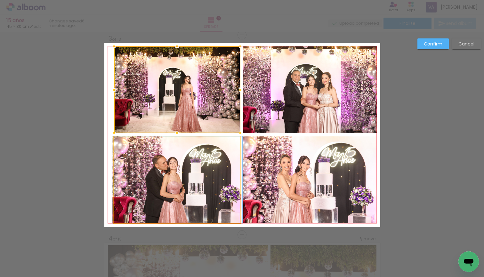
click at [212, 156] on quentale-photo at bounding box center [177, 179] width 126 height 87
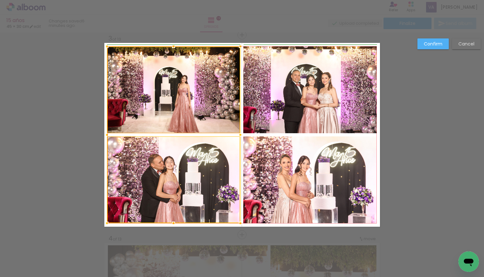
drag, startPoint x: 113, startPoint y: 134, endPoint x: 108, endPoint y: 134, distance: 4.8
click at [108, 134] on div at bounding box center [106, 134] width 13 height 13
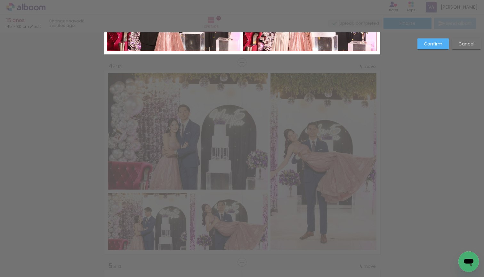
scroll to position [587, 0]
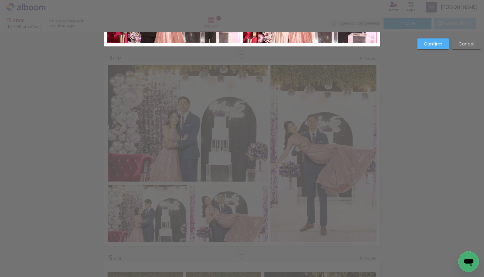
click at [0, 0] on slot "Confirm" at bounding box center [0, 0] width 0 height 0
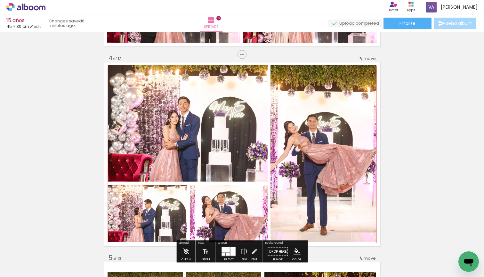
scroll to position [631, 0]
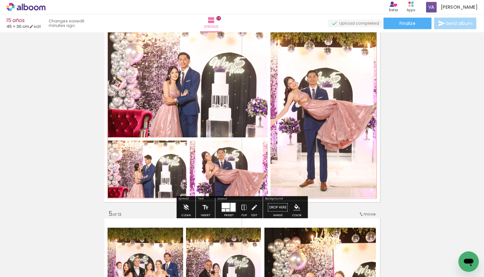
click at [336, 125] on quentale-photo at bounding box center [323, 109] width 106 height 177
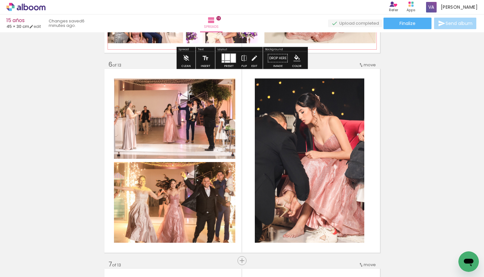
scroll to position [987, 0]
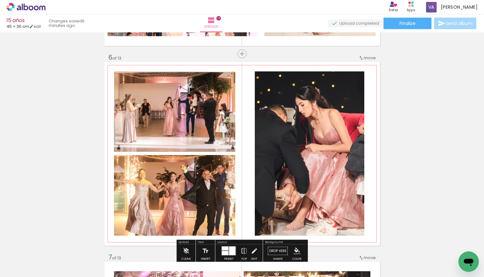
click at [321, 191] on quentale-photo at bounding box center [309, 153] width 109 height 164
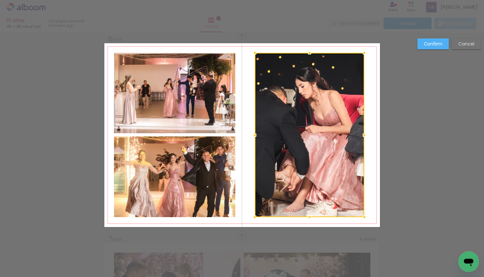
scroll to position [1006, 0]
click at [243, 116] on quentale-layouter at bounding box center [241, 135] width 275 height 184
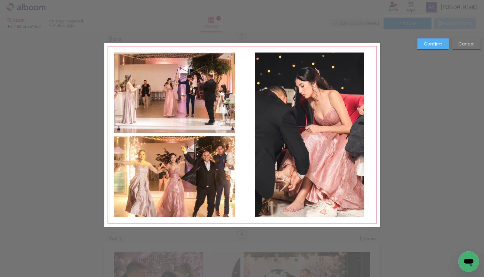
click at [219, 107] on quentale-photo at bounding box center [174, 92] width 121 height 80
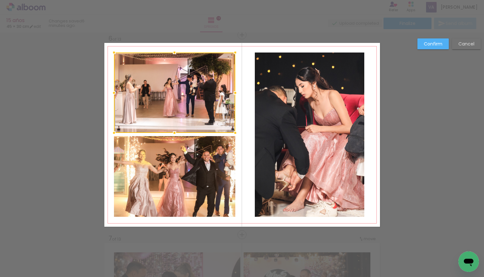
click at [219, 154] on quentale-photo at bounding box center [174, 176] width 121 height 81
click at [296, 153] on quentale-photo at bounding box center [309, 134] width 109 height 164
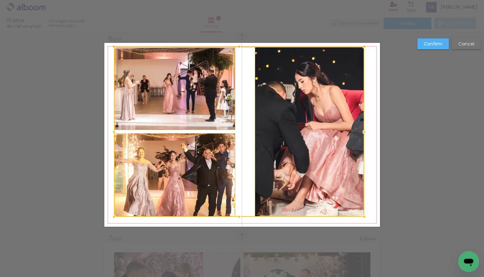
drag, startPoint x: 244, startPoint y: 52, endPoint x: 244, endPoint y: 46, distance: 5.4
click at [244, 46] on div at bounding box center [239, 46] width 13 height 13
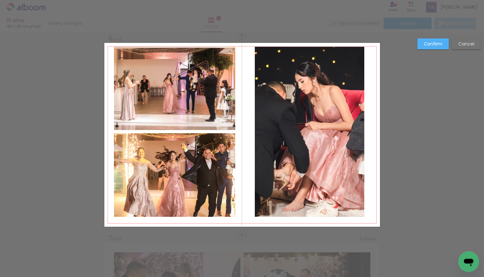
click at [215, 87] on quentale-photo at bounding box center [174, 88] width 121 height 83
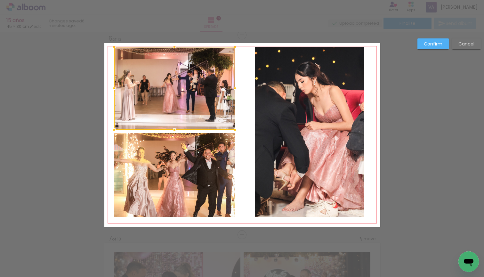
click at [215, 170] on quentale-photo at bounding box center [174, 174] width 121 height 83
click at [290, 163] on quentale-photo at bounding box center [309, 132] width 109 height 170
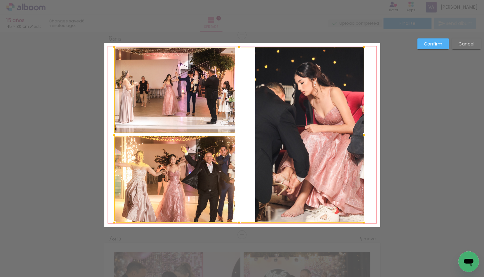
drag, startPoint x: 239, startPoint y: 217, endPoint x: 238, endPoint y: 223, distance: 5.8
click at [238, 223] on div at bounding box center [239, 222] width 13 height 13
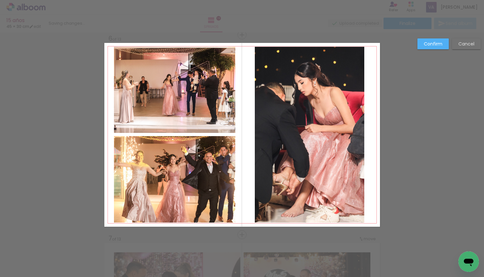
click at [174, 70] on quentale-photo at bounding box center [174, 90] width 121 height 86
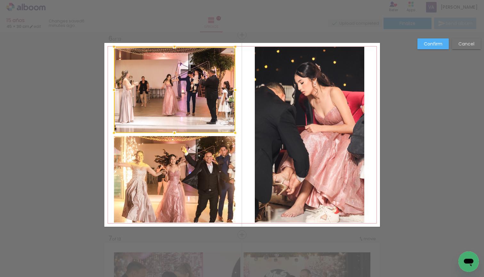
click at [174, 181] on quentale-photo at bounding box center [174, 179] width 121 height 86
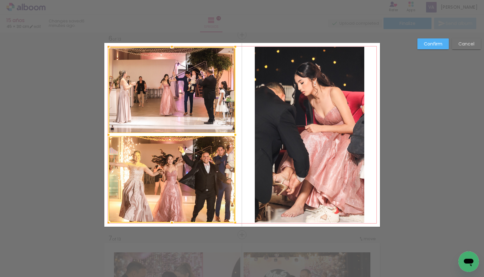
drag, startPoint x: 113, startPoint y: 132, endPoint x: 107, endPoint y: 131, distance: 5.6
click at [107, 131] on div at bounding box center [108, 134] width 13 height 13
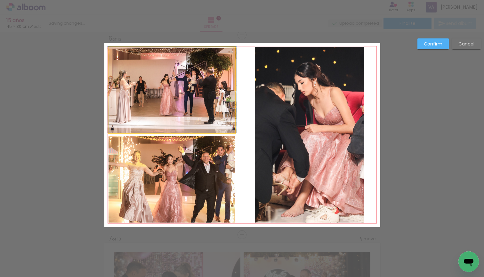
click at [161, 102] on quentale-photo at bounding box center [171, 90] width 127 height 86
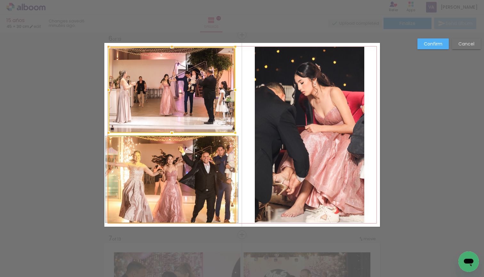
click at [163, 164] on quentale-photo at bounding box center [171, 179] width 127 height 86
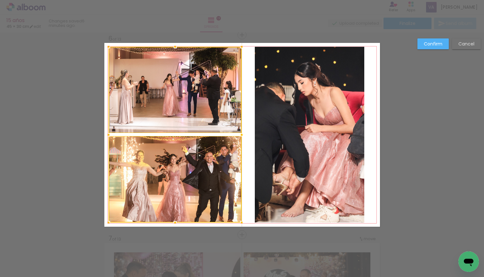
drag, startPoint x: 235, startPoint y: 136, endPoint x: 241, endPoint y: 136, distance: 6.4
click at [241, 136] on div at bounding box center [241, 134] width 13 height 13
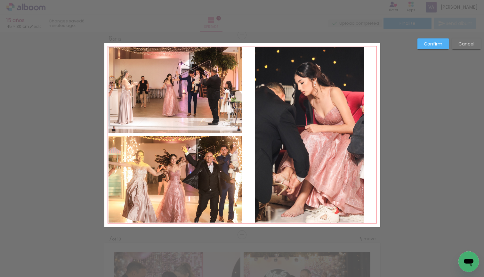
click at [0, 0] on slot "Confirm" at bounding box center [0, 0] width 0 height 0
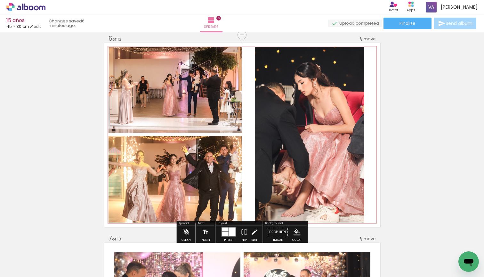
click at [376, 151] on quentale-layouter at bounding box center [241, 135] width 275 height 184
click at [297, 235] on iron-icon "color picker" at bounding box center [296, 231] width 7 height 7
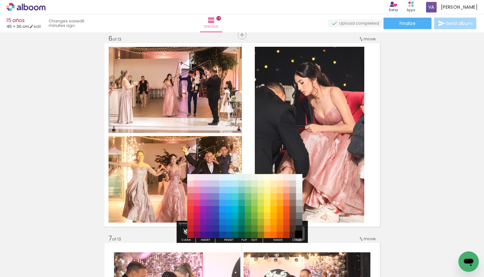
click at [298, 233] on paper-item "#000000" at bounding box center [299, 235] width 6 height 6
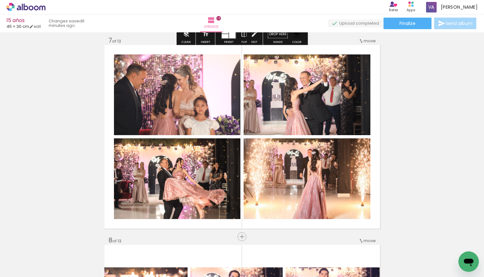
scroll to position [1208, 0]
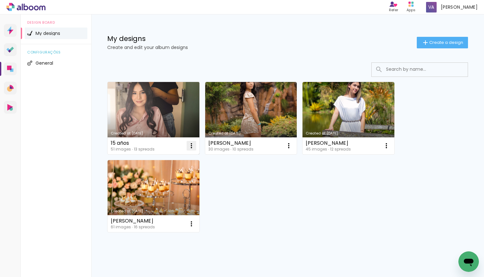
click at [191, 144] on iron-icon at bounding box center [191, 146] width 8 height 8
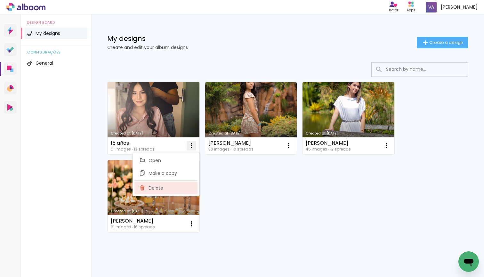
click at [180, 189] on paper-item "Delete" at bounding box center [165, 187] width 63 height 13
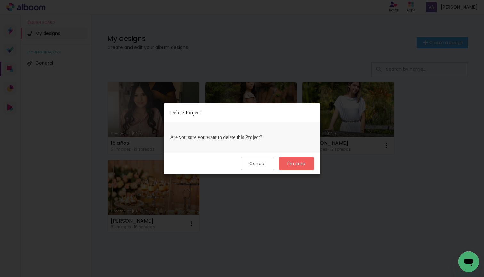
click at [0, 0] on slot "I'm sure" at bounding box center [0, 0] width 0 height 0
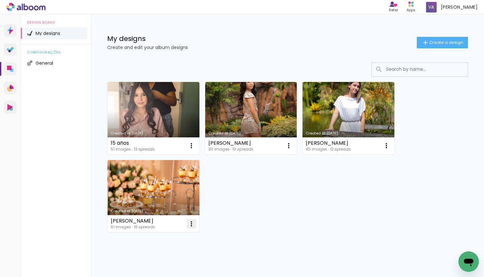
click at [189, 224] on iron-icon at bounding box center [191, 224] width 8 height 8
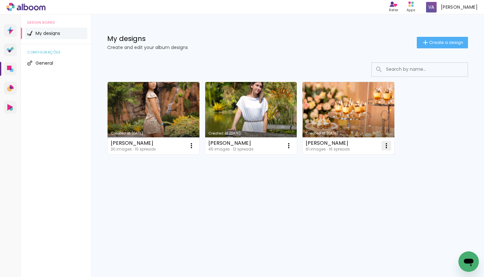
click at [386, 146] on iron-icon at bounding box center [386, 146] width 8 height 8
click at [341, 188] on paper-item "Delete" at bounding box center [360, 187] width 63 height 13
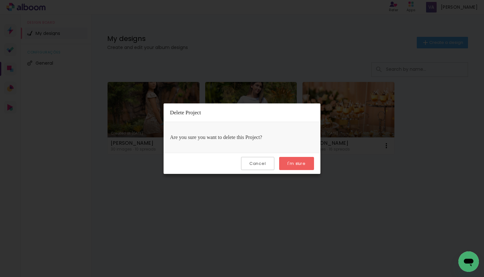
click at [0, 0] on slot "I'm sure" at bounding box center [0, 0] width 0 height 0
